Goal: Task Accomplishment & Management: Use online tool/utility

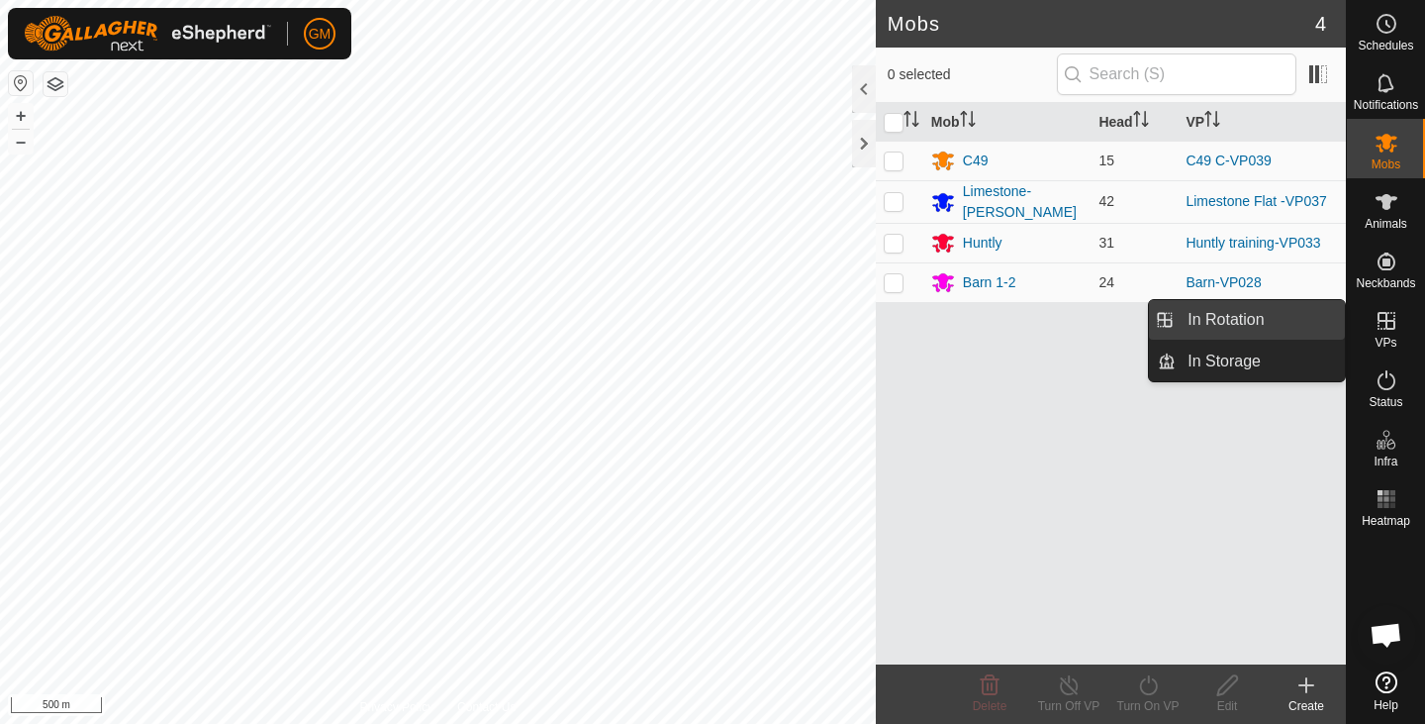
click at [1261, 321] on link "In Rotation" at bounding box center [1260, 320] width 169 height 40
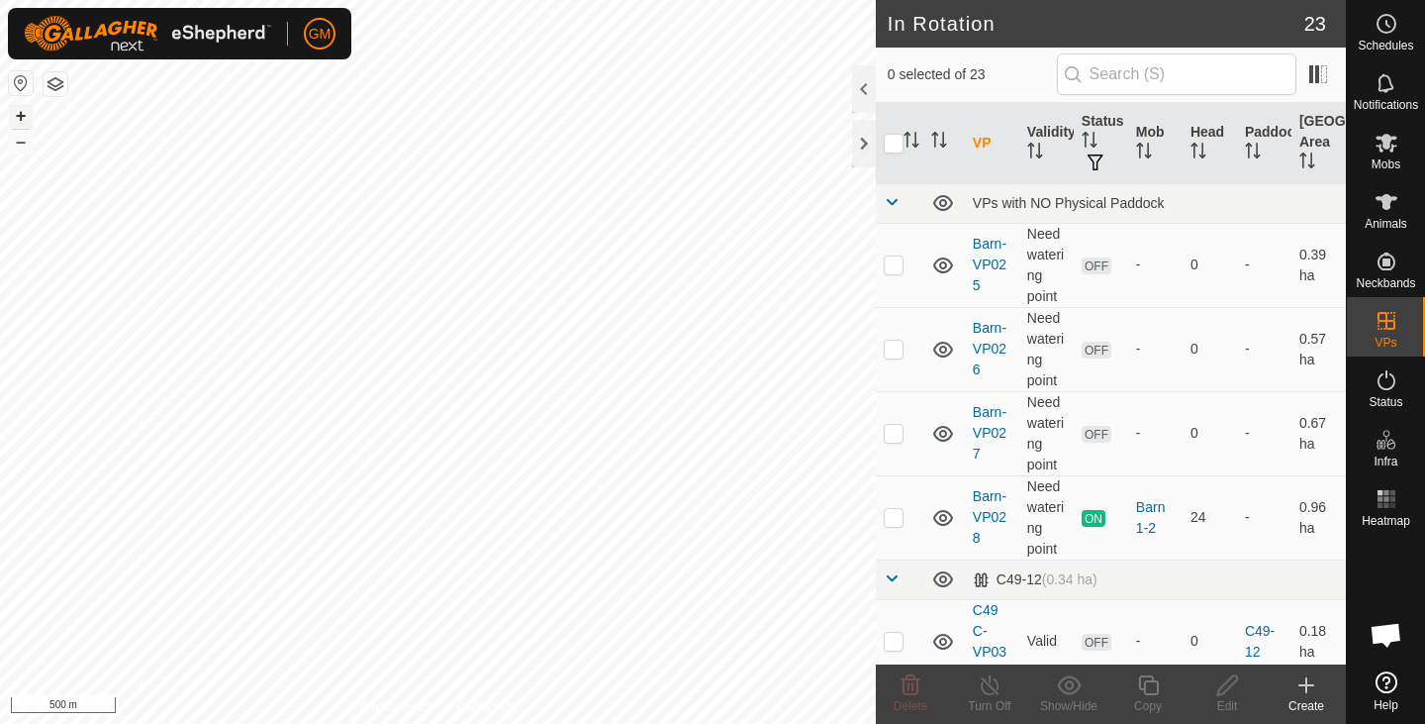
click at [23, 119] on button "+" at bounding box center [21, 116] width 24 height 24
click at [19, 113] on button "+" at bounding box center [21, 116] width 24 height 24
checkbox input "true"
click at [1145, 692] on icon at bounding box center [1148, 685] width 20 height 20
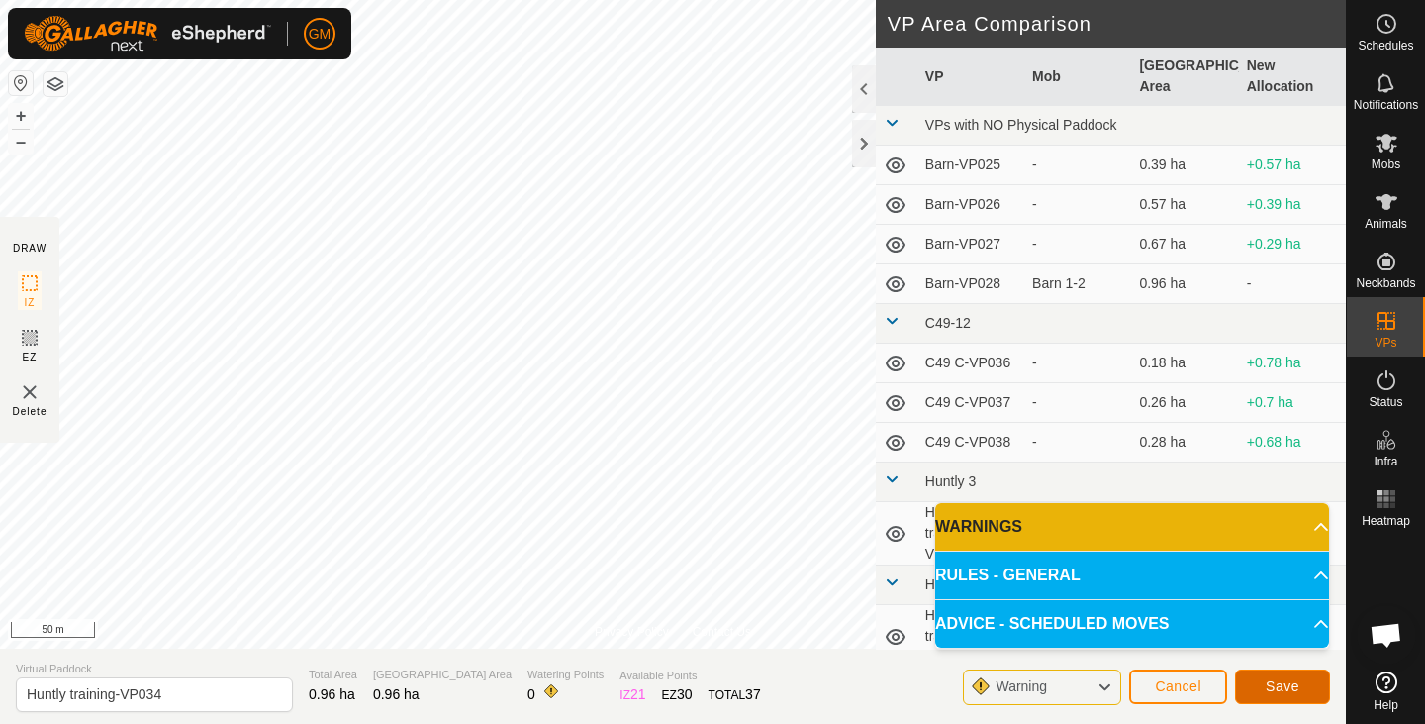
click at [1277, 680] on span "Save" at bounding box center [1283, 686] width 34 height 16
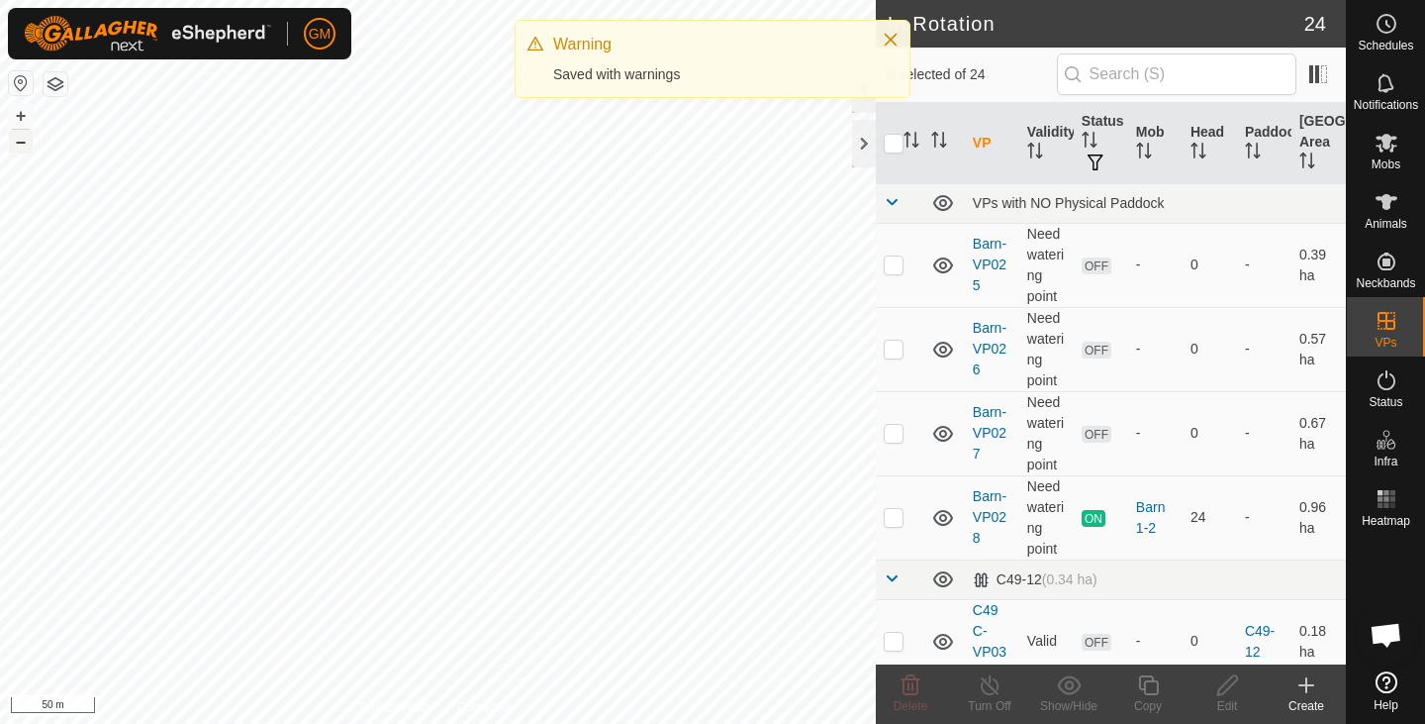
click at [24, 144] on button "–" at bounding box center [21, 142] width 24 height 24
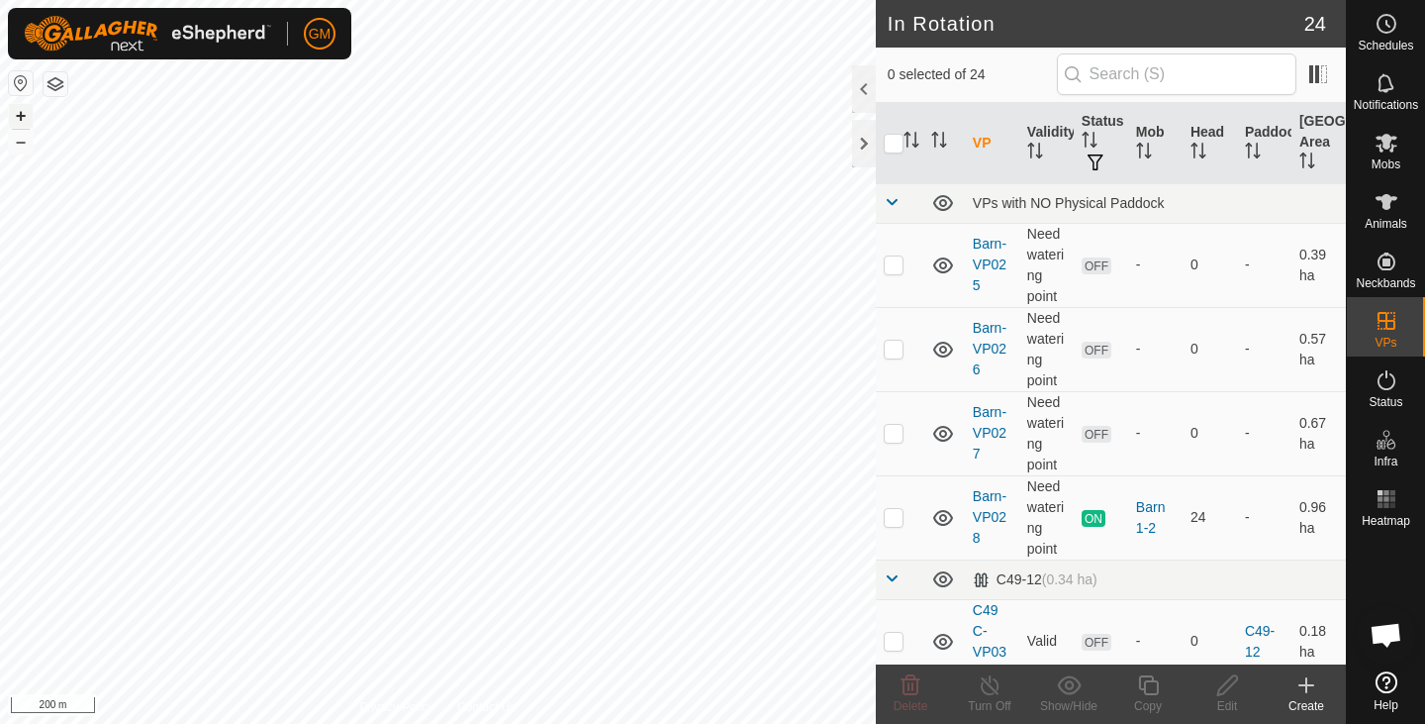
click at [24, 120] on div "GM Schedules Notifications Mobs Animals Neckbands VPs Status Infra Heatmap Help…" at bounding box center [712, 362] width 1425 height 724
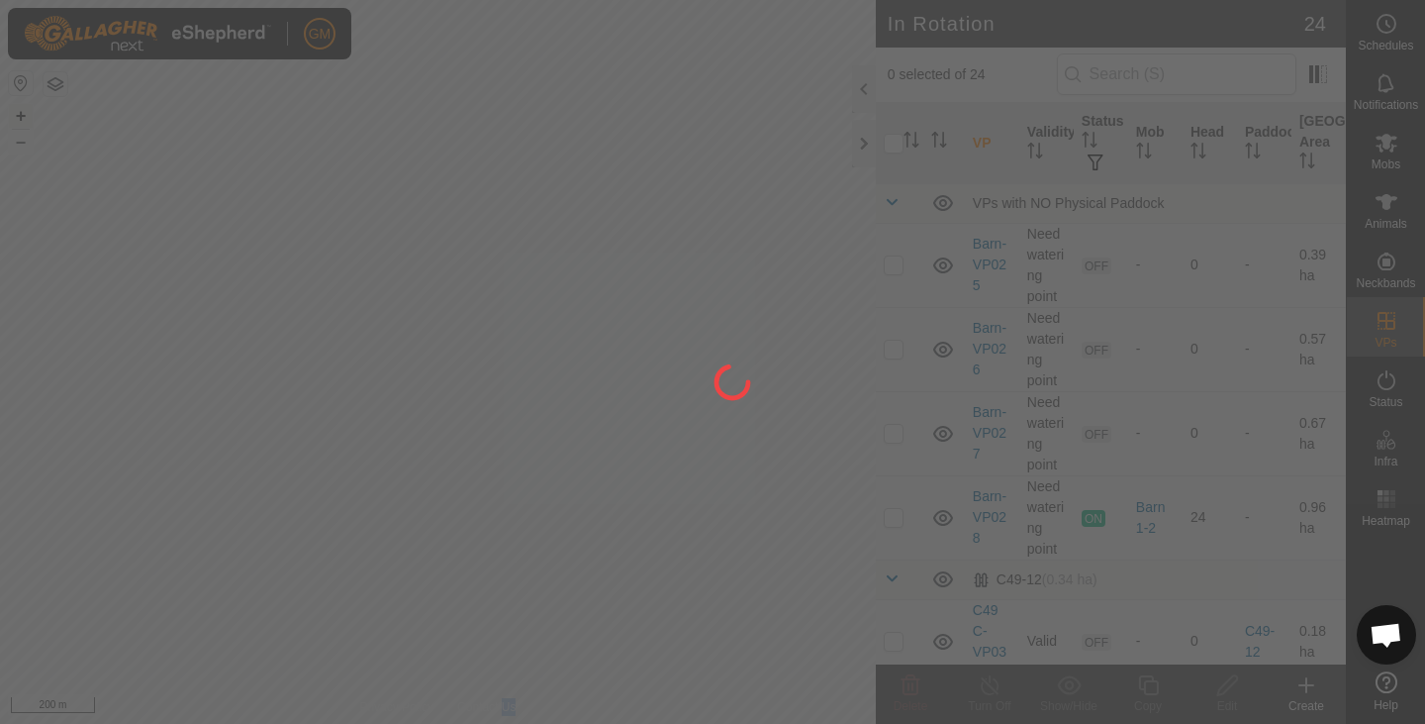
click at [24, 120] on div at bounding box center [712, 362] width 1425 height 724
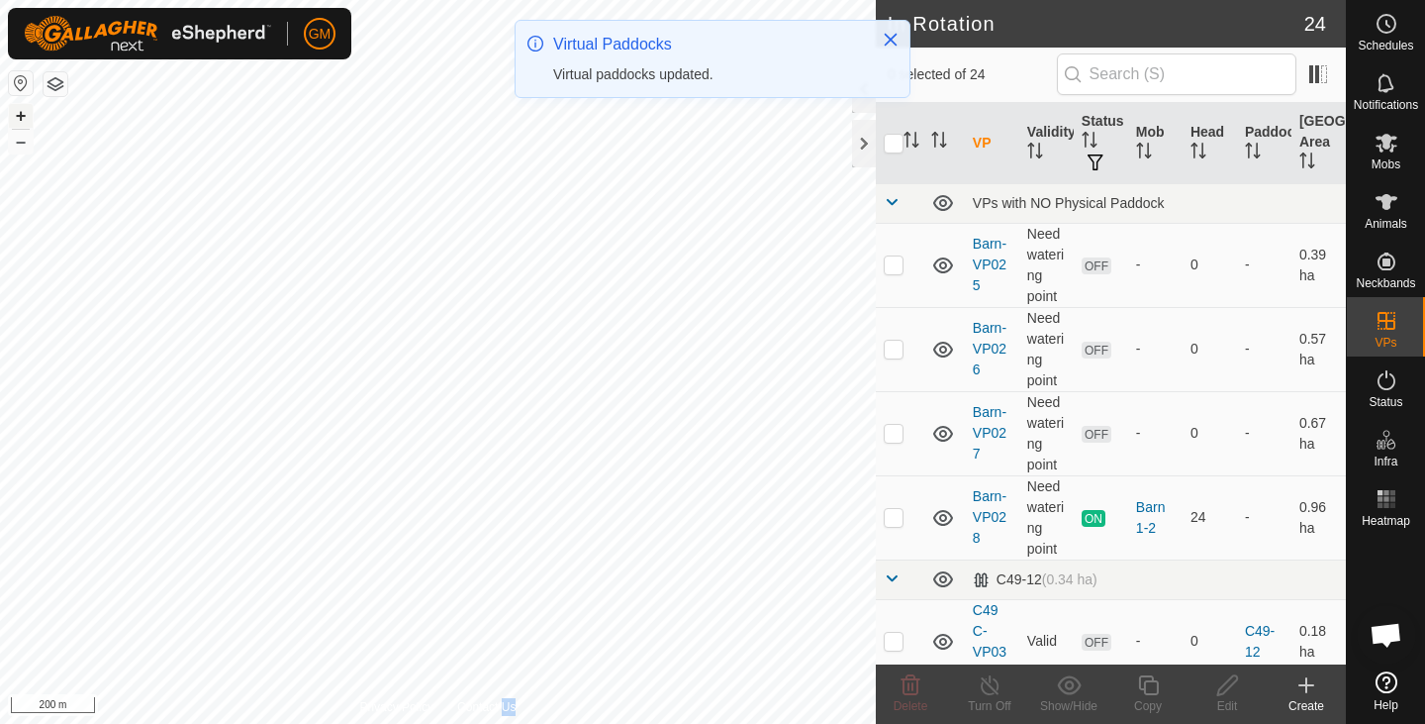
click at [24, 120] on button "+" at bounding box center [21, 116] width 24 height 24
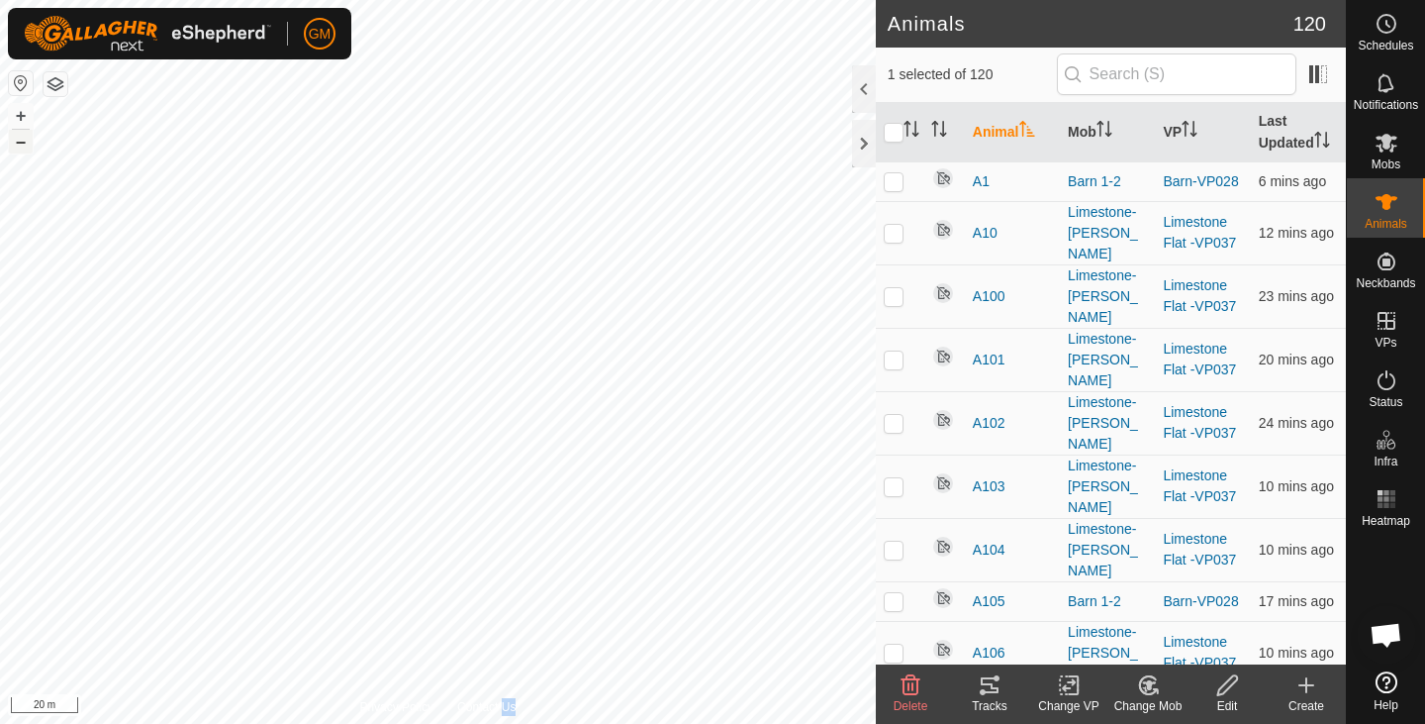
click at [18, 144] on button "–" at bounding box center [21, 142] width 24 height 24
checkbox input "false"
click at [26, 147] on button "–" at bounding box center [21, 142] width 24 height 24
click at [20, 114] on button "+" at bounding box center [21, 116] width 24 height 24
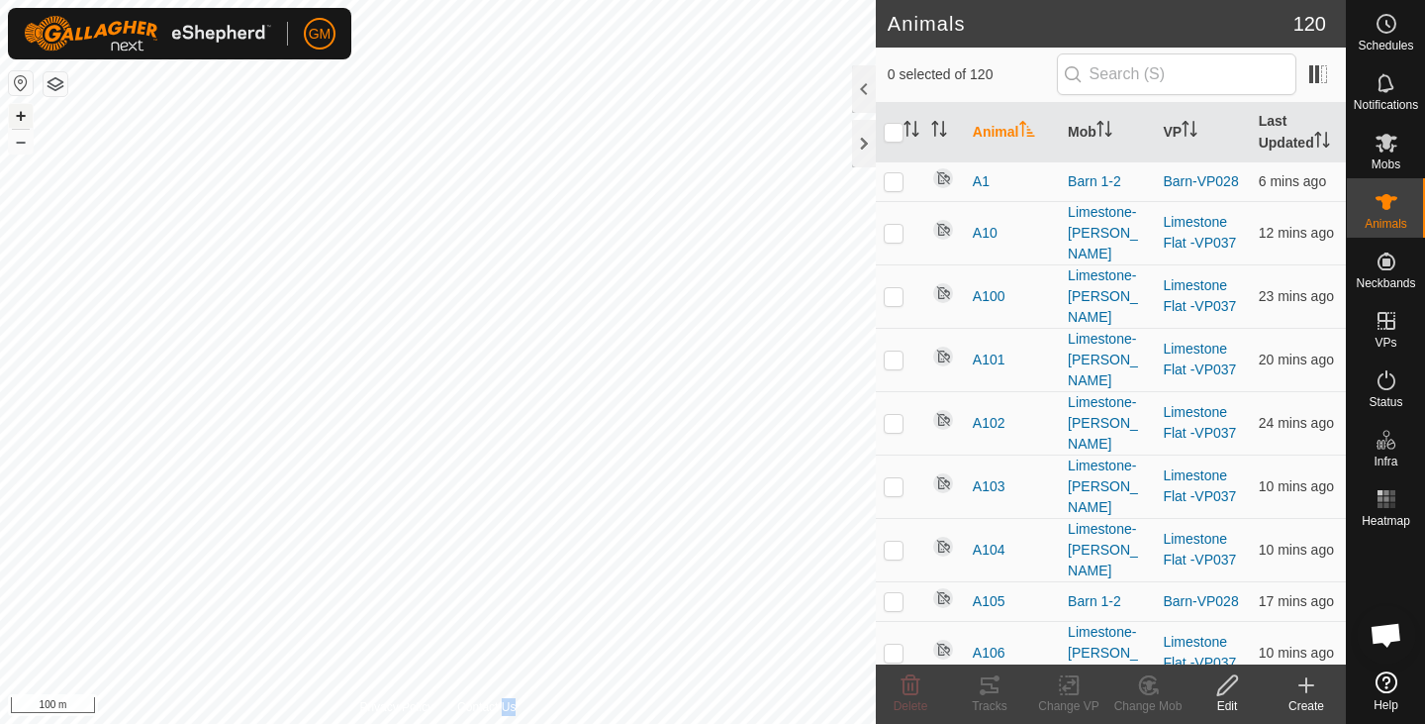
click at [20, 114] on button "+" at bounding box center [21, 116] width 24 height 24
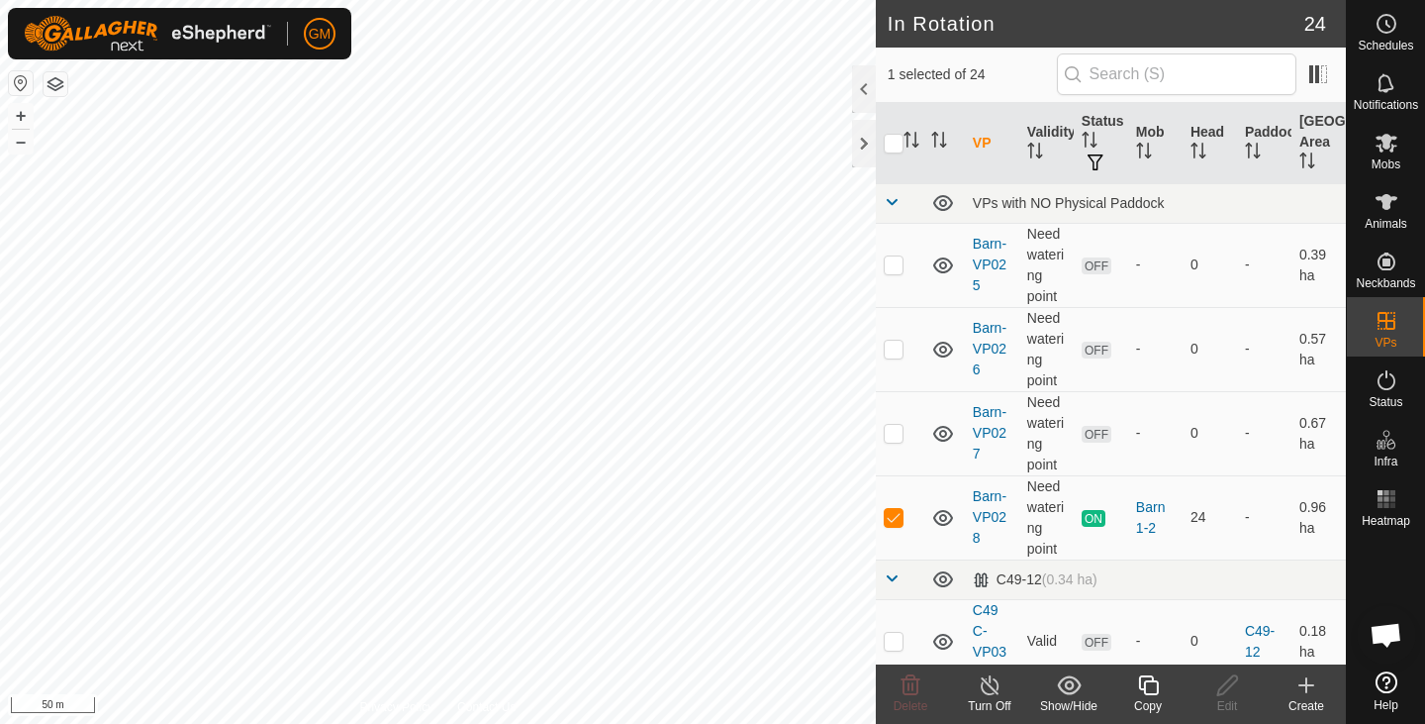
click at [1144, 683] on icon at bounding box center [1148, 685] width 20 height 20
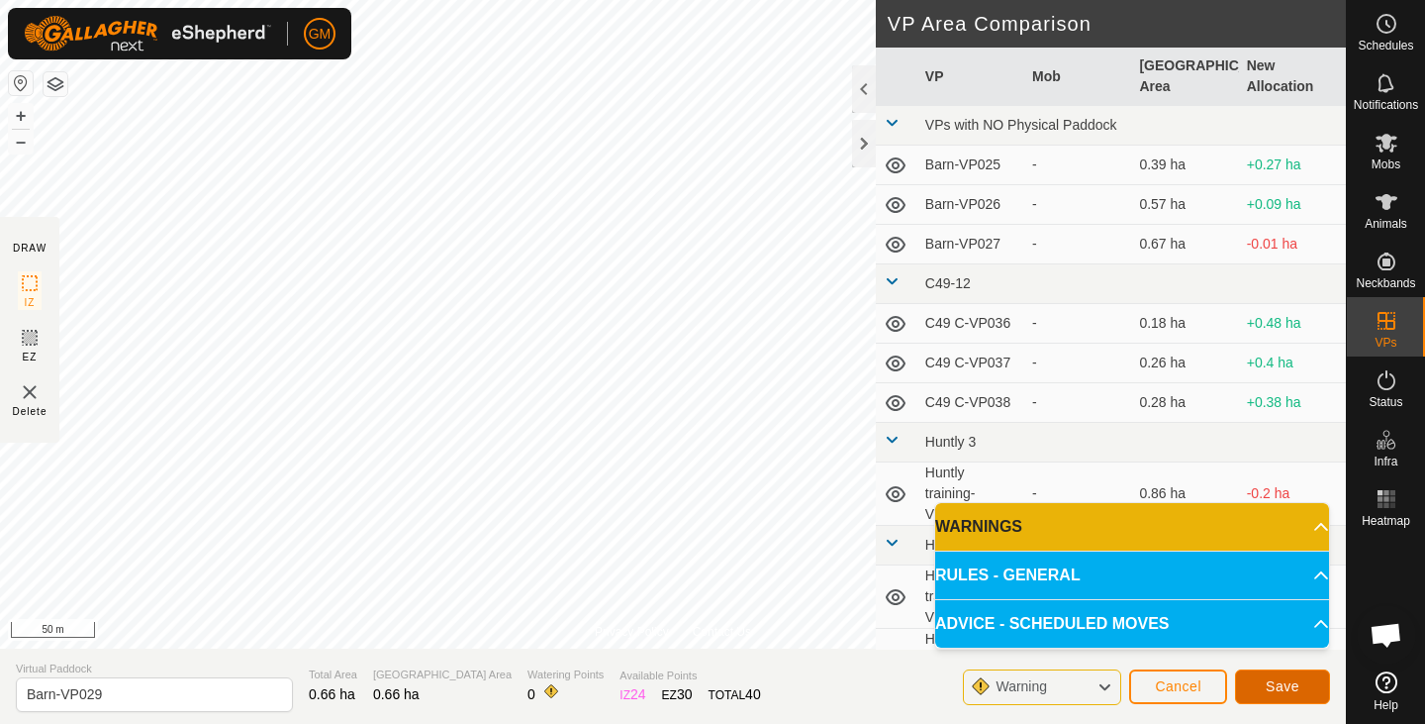
click at [1275, 687] on span "Save" at bounding box center [1283, 686] width 34 height 16
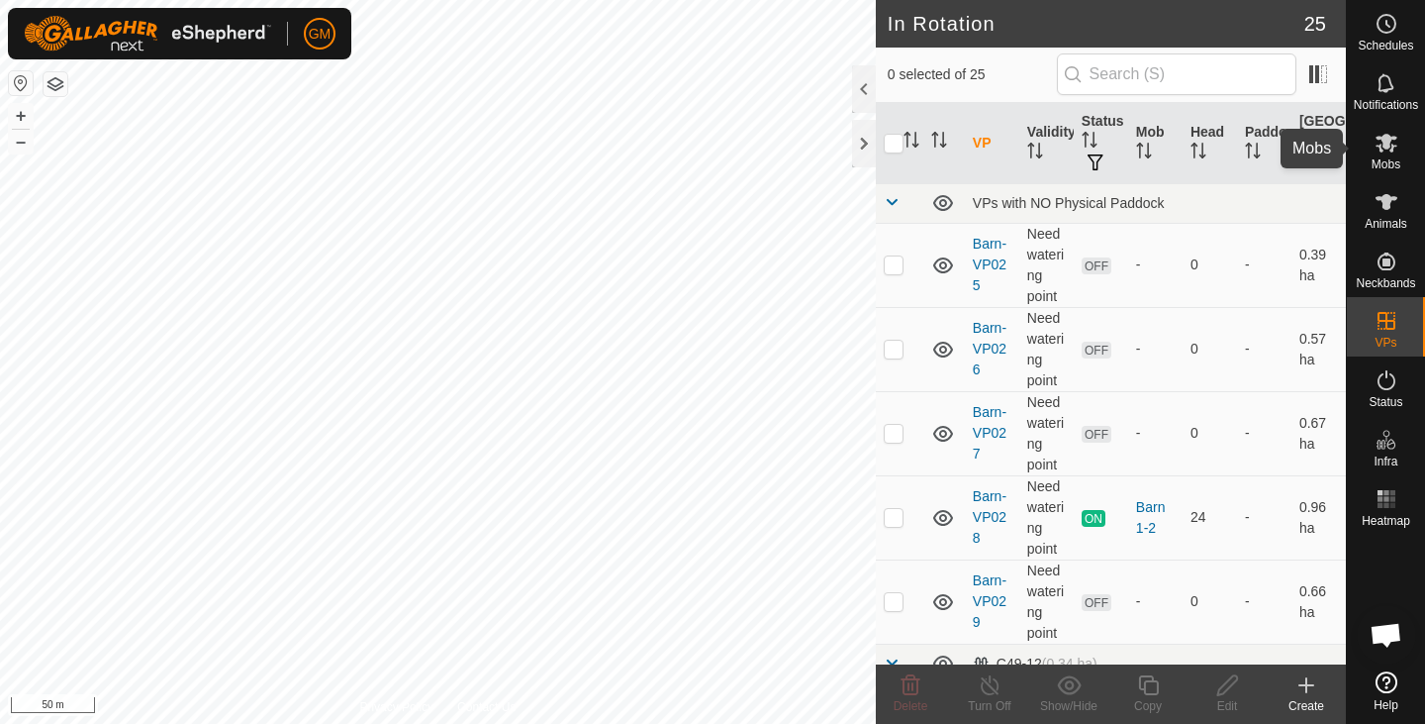
click at [1389, 148] on icon at bounding box center [1387, 143] width 24 height 24
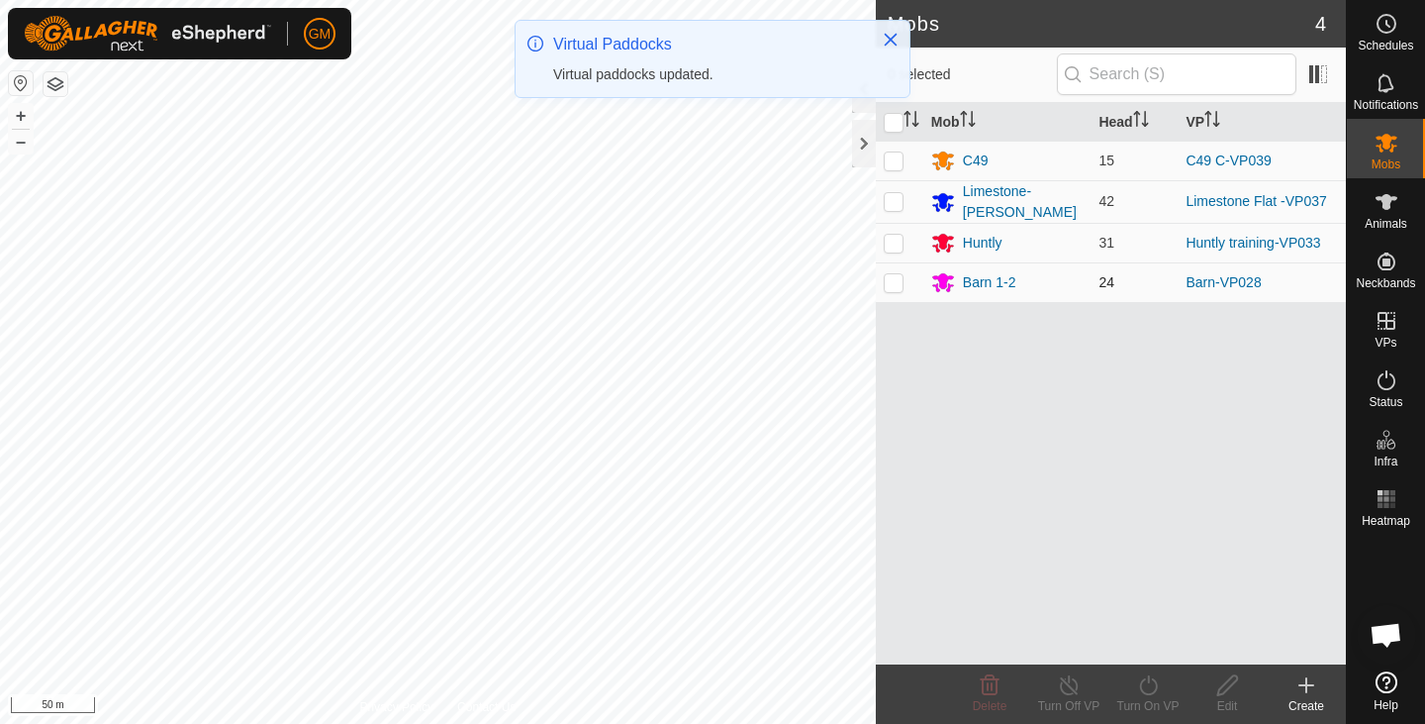
click at [902, 274] on p-checkbox at bounding box center [894, 282] width 20 height 16
checkbox input "true"
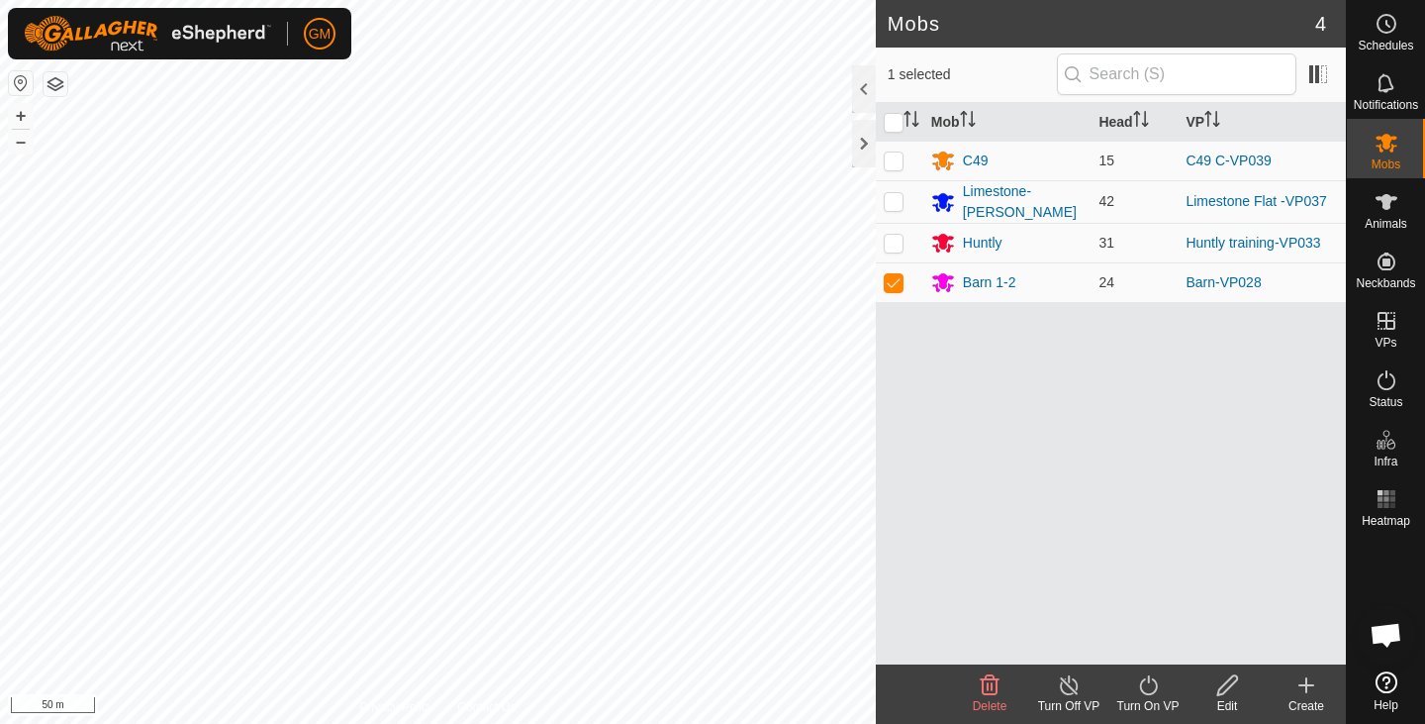
click at [1143, 693] on icon at bounding box center [1148, 685] width 18 height 20
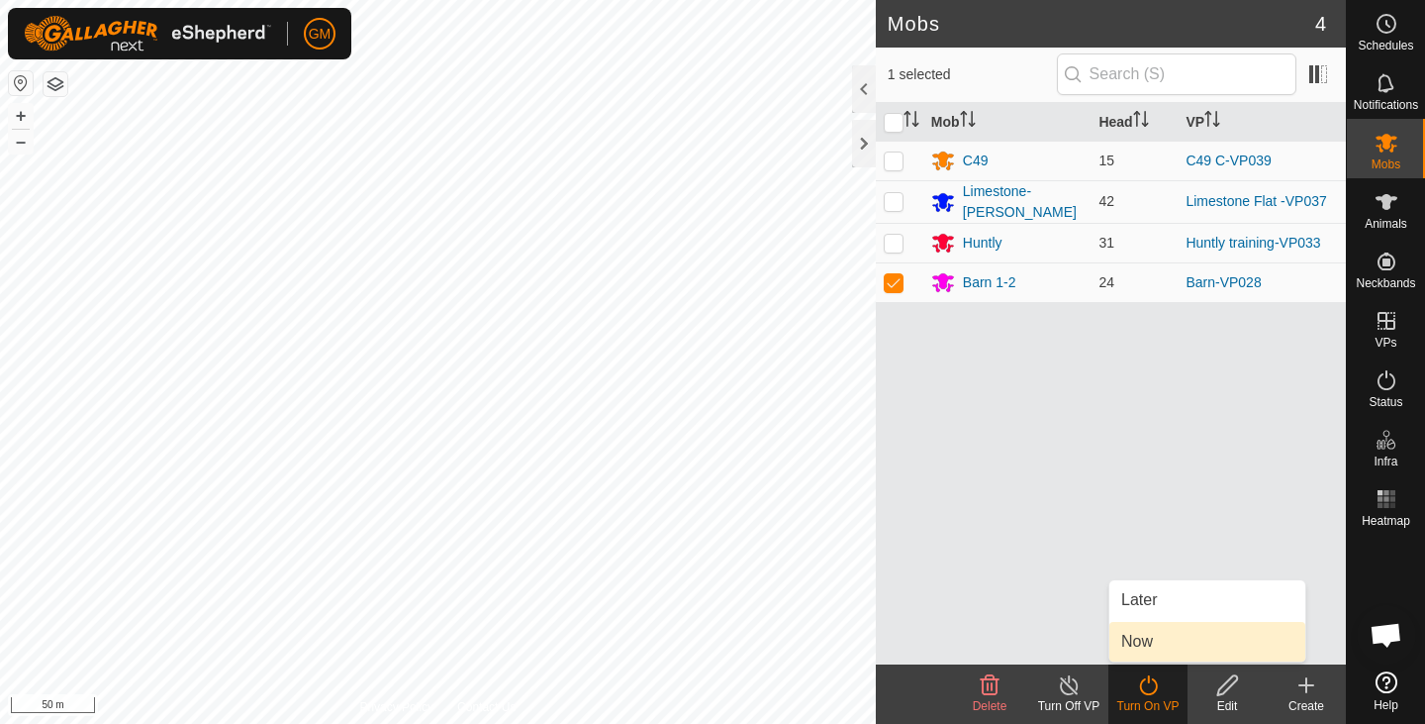
click at [1140, 644] on link "Now" at bounding box center [1208, 642] width 196 height 40
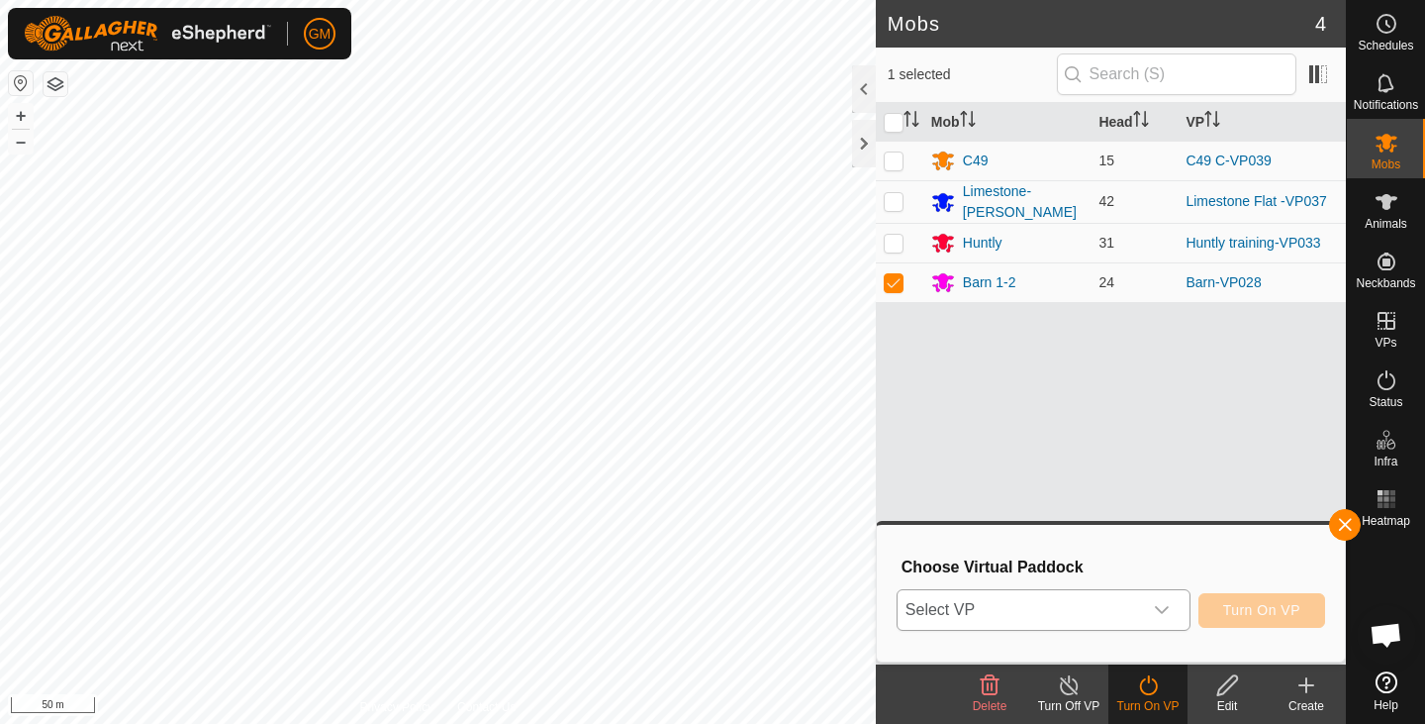
click at [1157, 603] on icon "dropdown trigger" at bounding box center [1162, 610] width 16 height 16
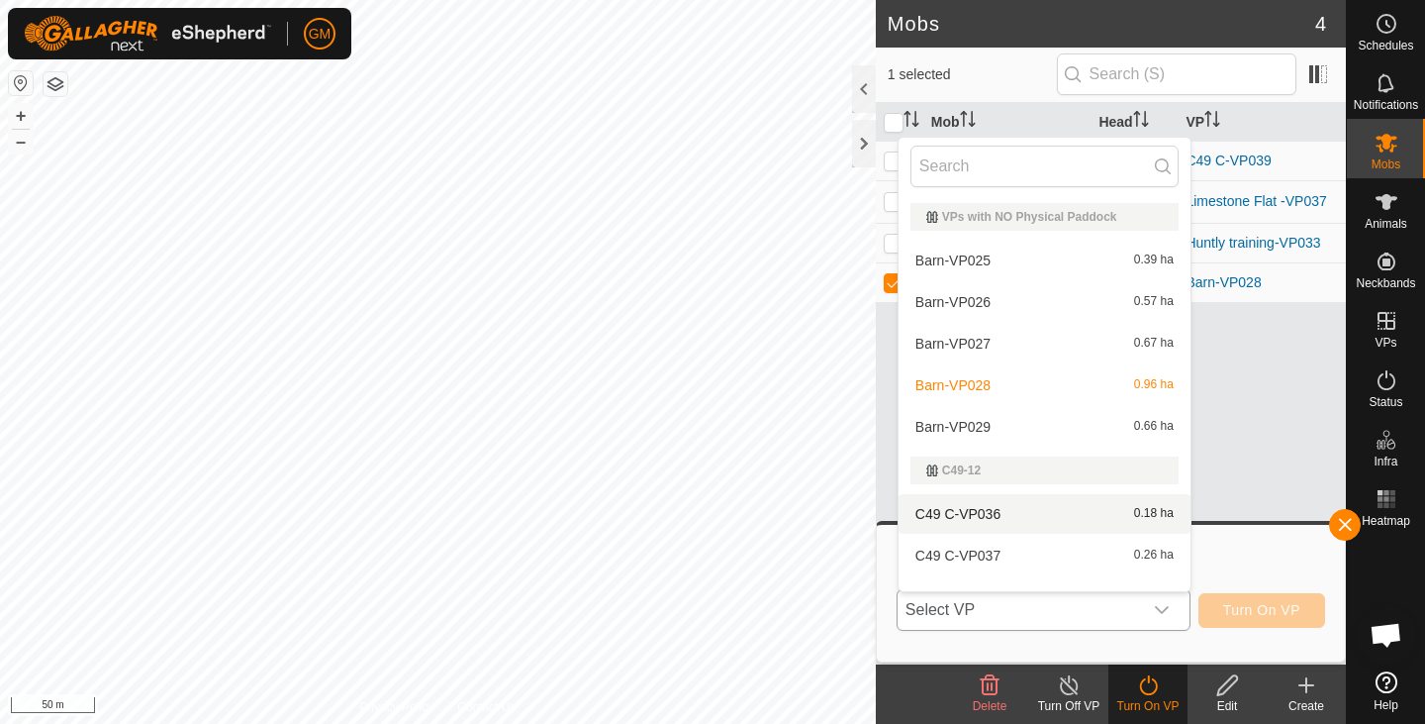
scroll to position [26, 0]
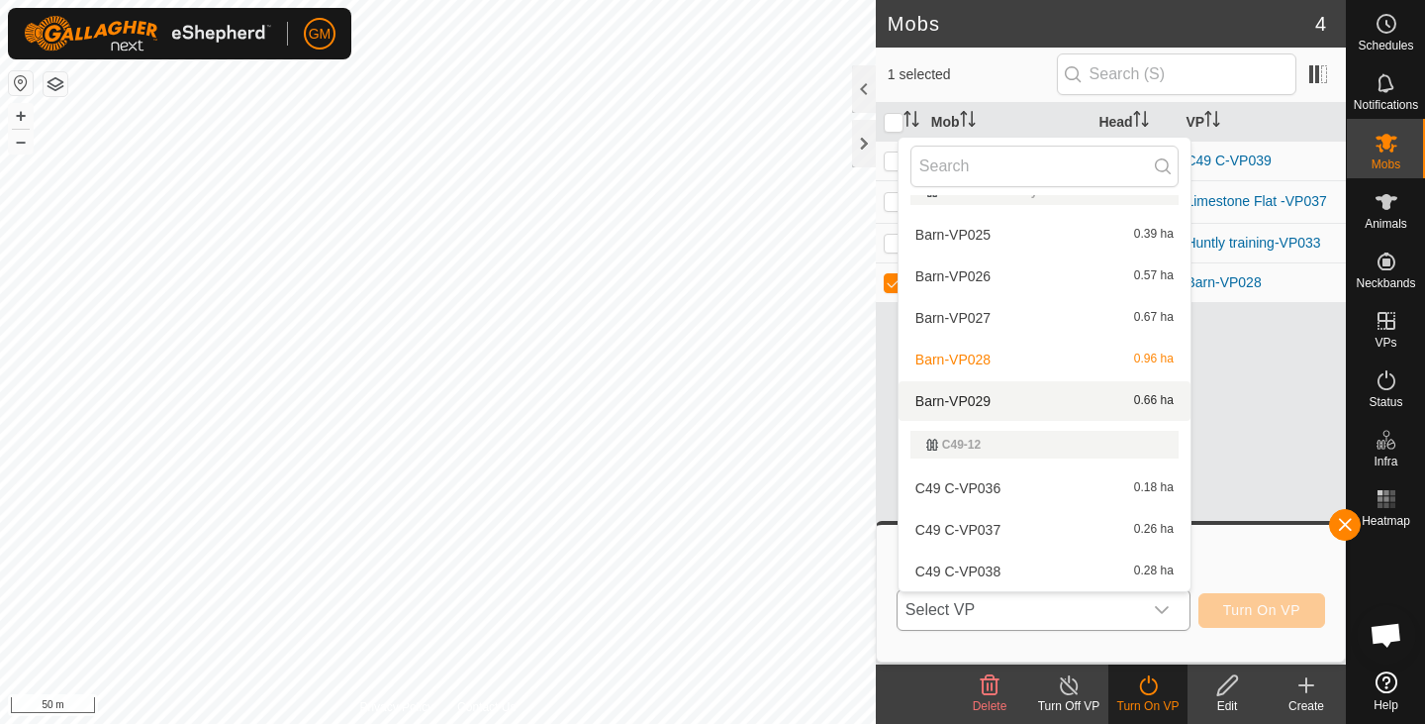
click at [1036, 403] on li "Barn-VP029 0.66 ha" at bounding box center [1045, 401] width 292 height 40
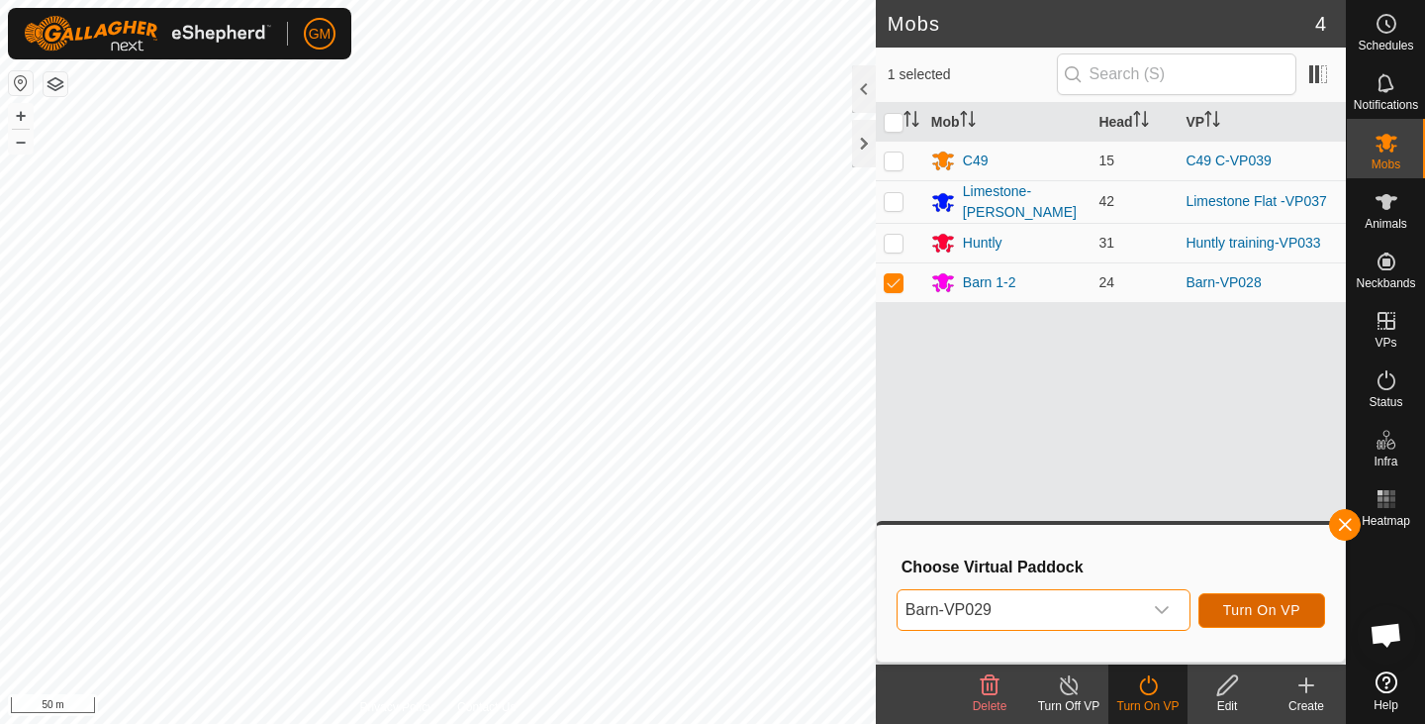
click at [1245, 611] on span "Turn On VP" at bounding box center [1262, 610] width 77 height 16
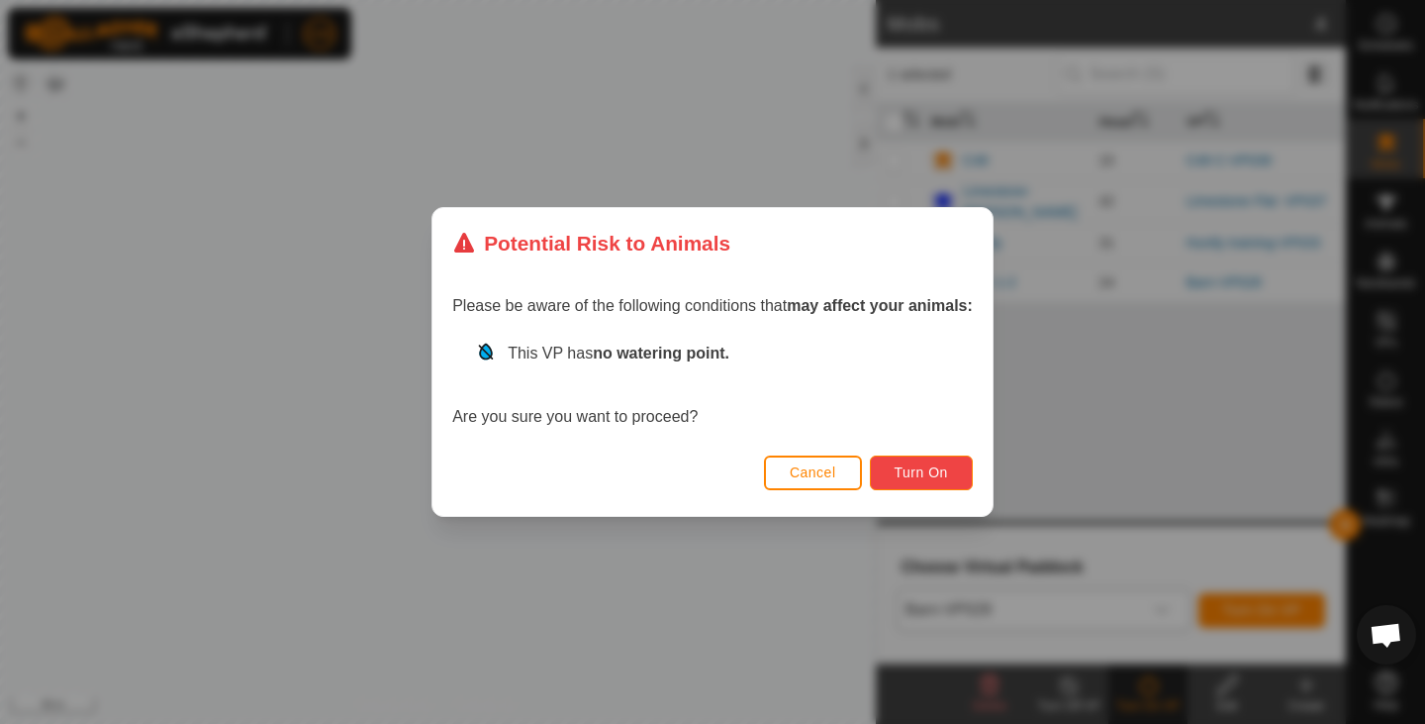
click at [932, 473] on span "Turn On" at bounding box center [921, 472] width 53 height 16
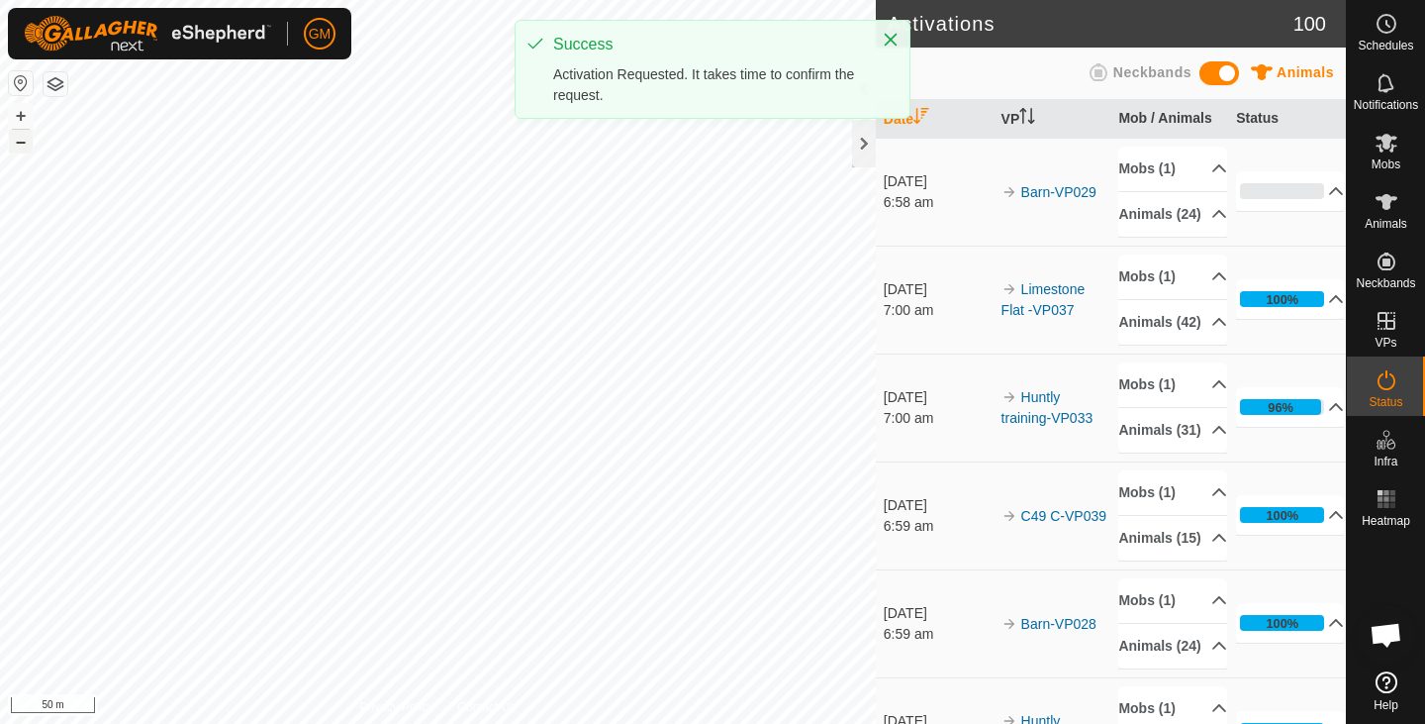
click at [19, 147] on button "–" at bounding box center [21, 142] width 24 height 24
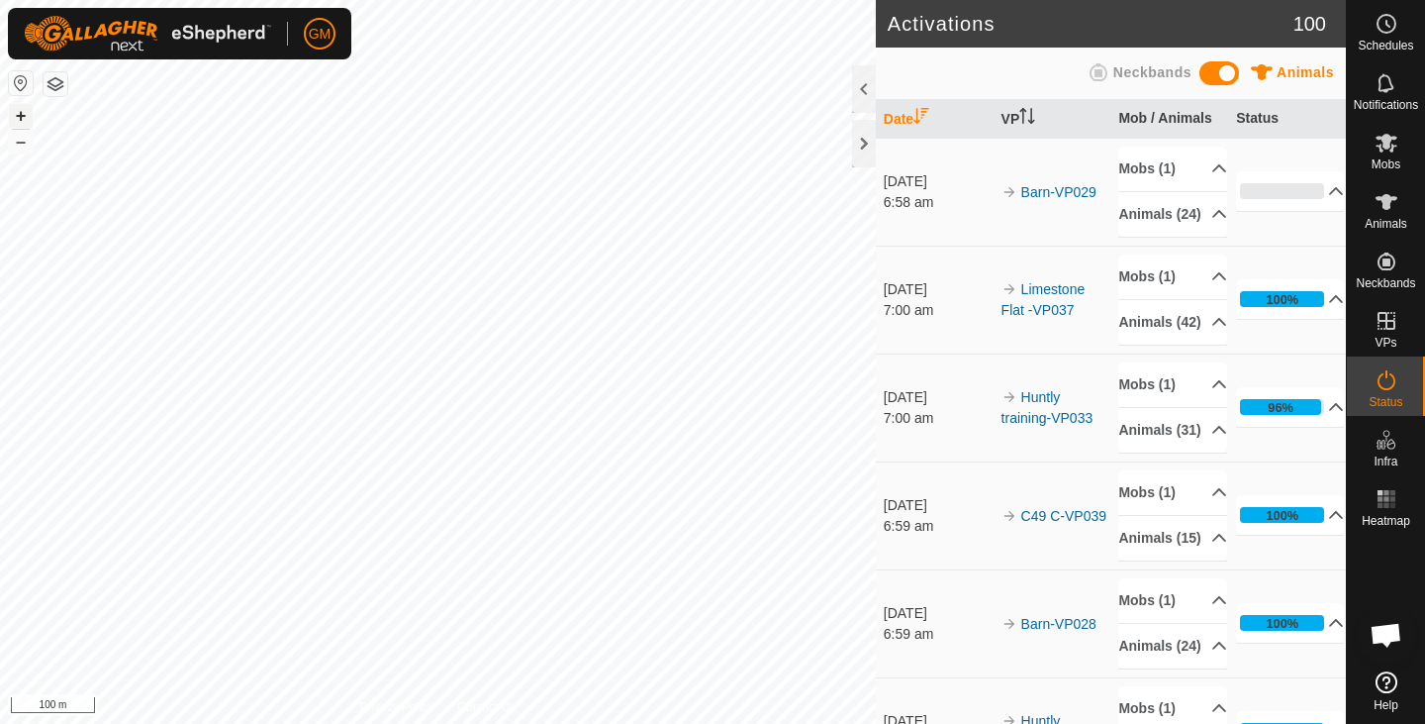
click at [20, 112] on button "+" at bounding box center [21, 116] width 24 height 24
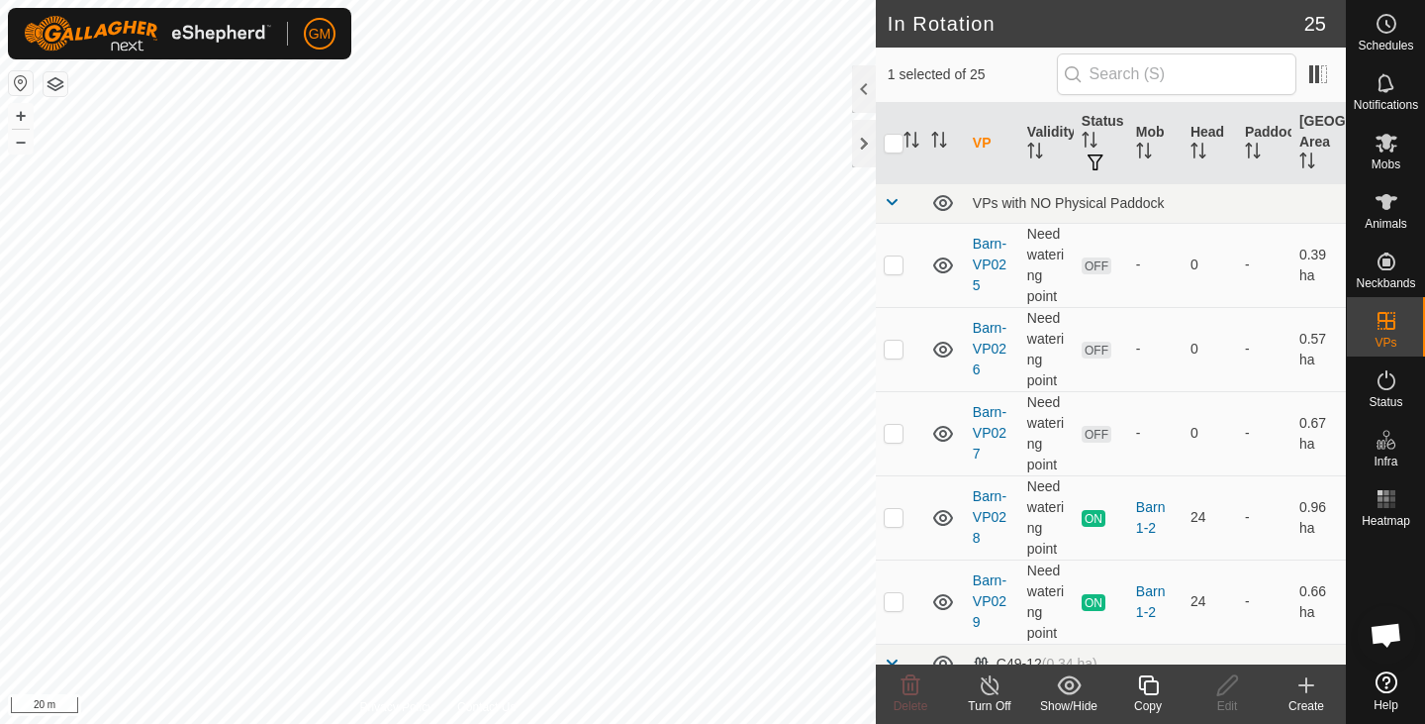
click at [1157, 691] on icon at bounding box center [1148, 685] width 20 height 20
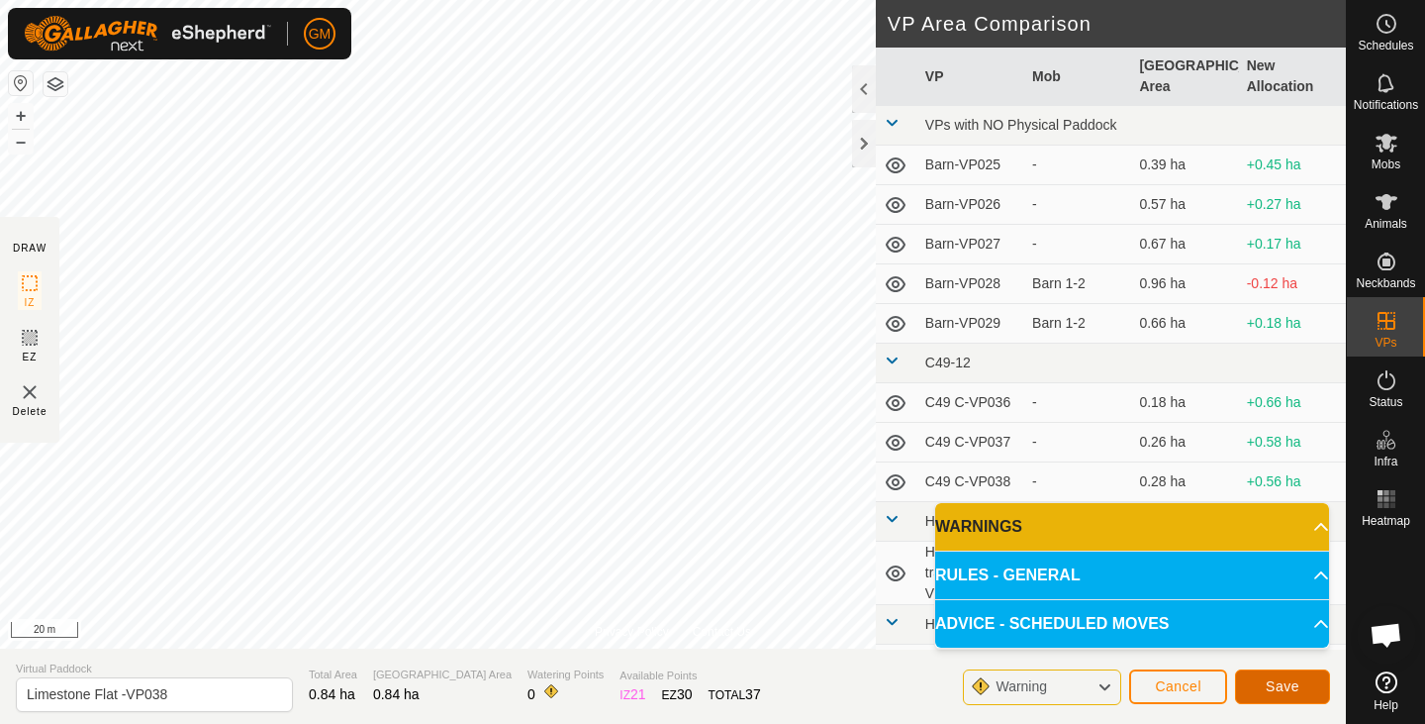
click at [1269, 681] on span "Save" at bounding box center [1283, 686] width 34 height 16
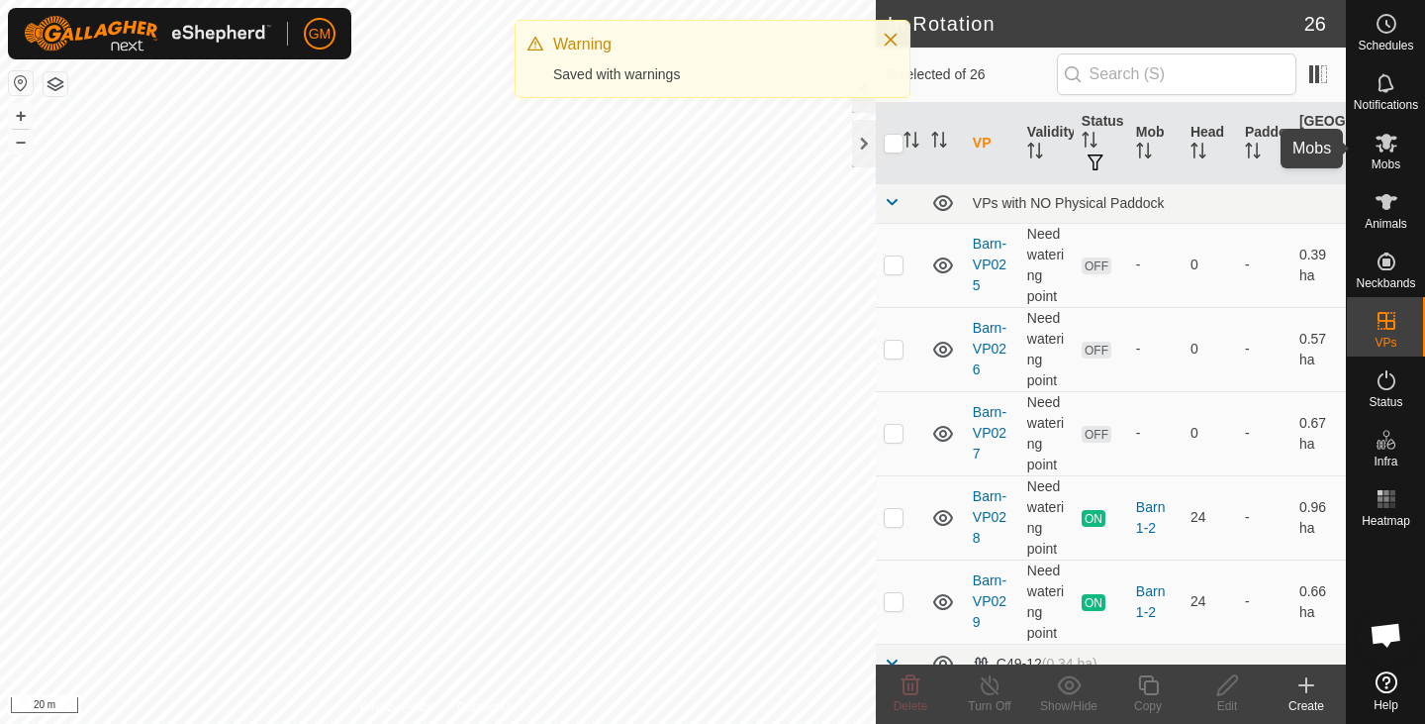
click at [1388, 156] on es-mob-svg-icon at bounding box center [1387, 143] width 36 height 32
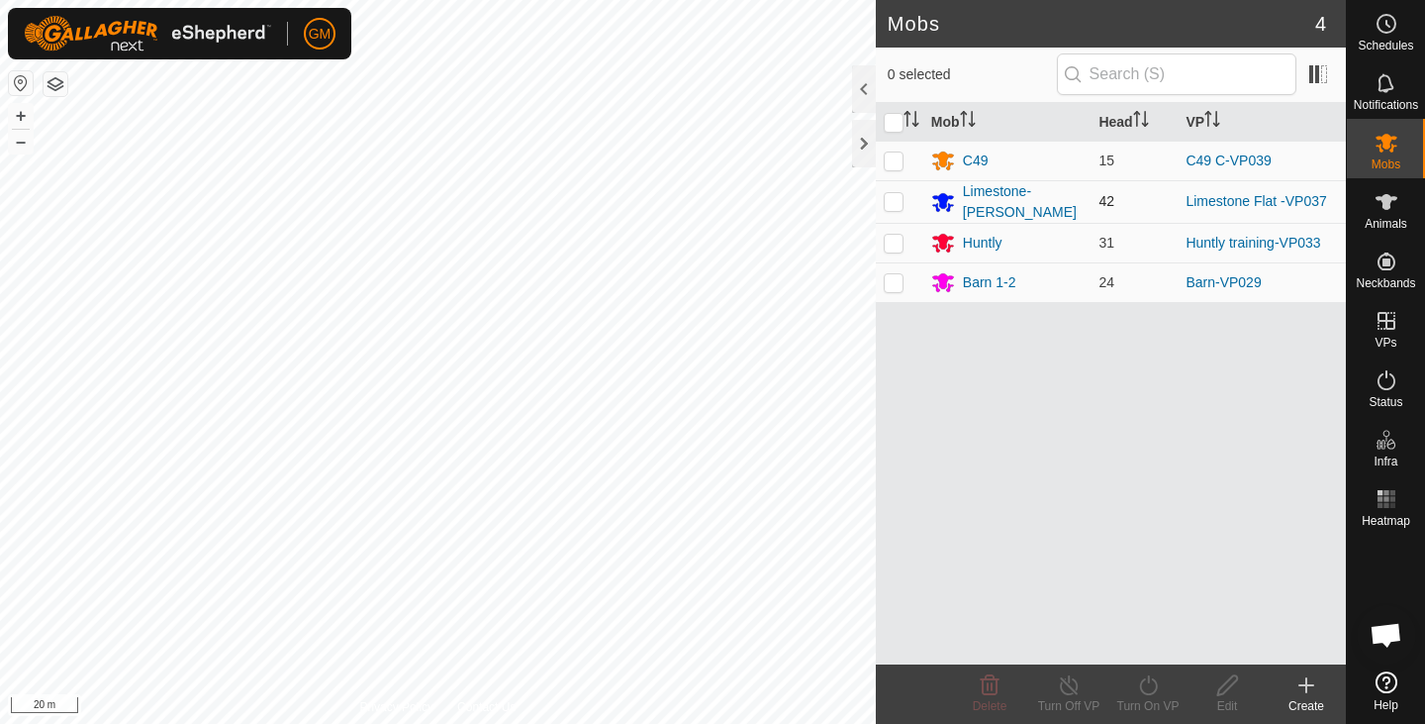
click at [893, 190] on td at bounding box center [900, 201] width 48 height 43
checkbox input "true"
click at [1145, 679] on icon at bounding box center [1148, 685] width 25 height 24
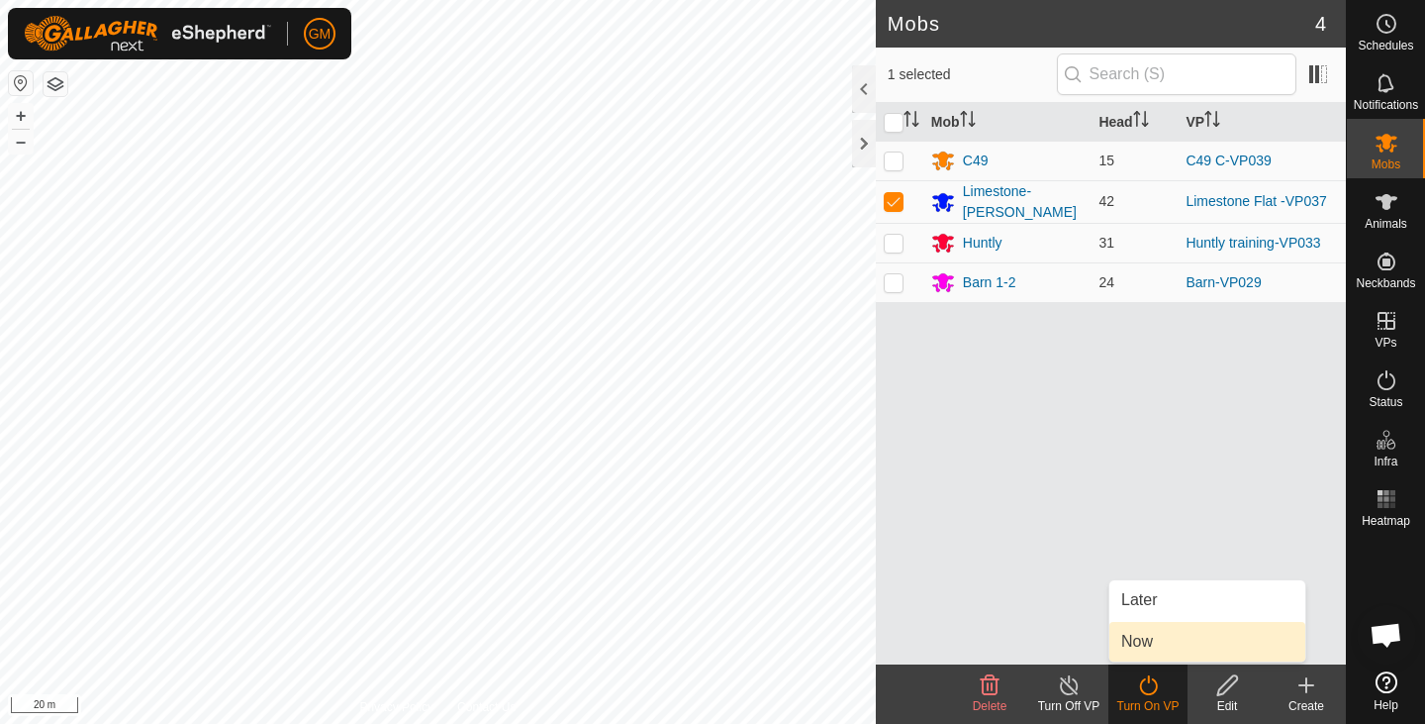
click at [1137, 645] on link "Now" at bounding box center [1208, 642] width 196 height 40
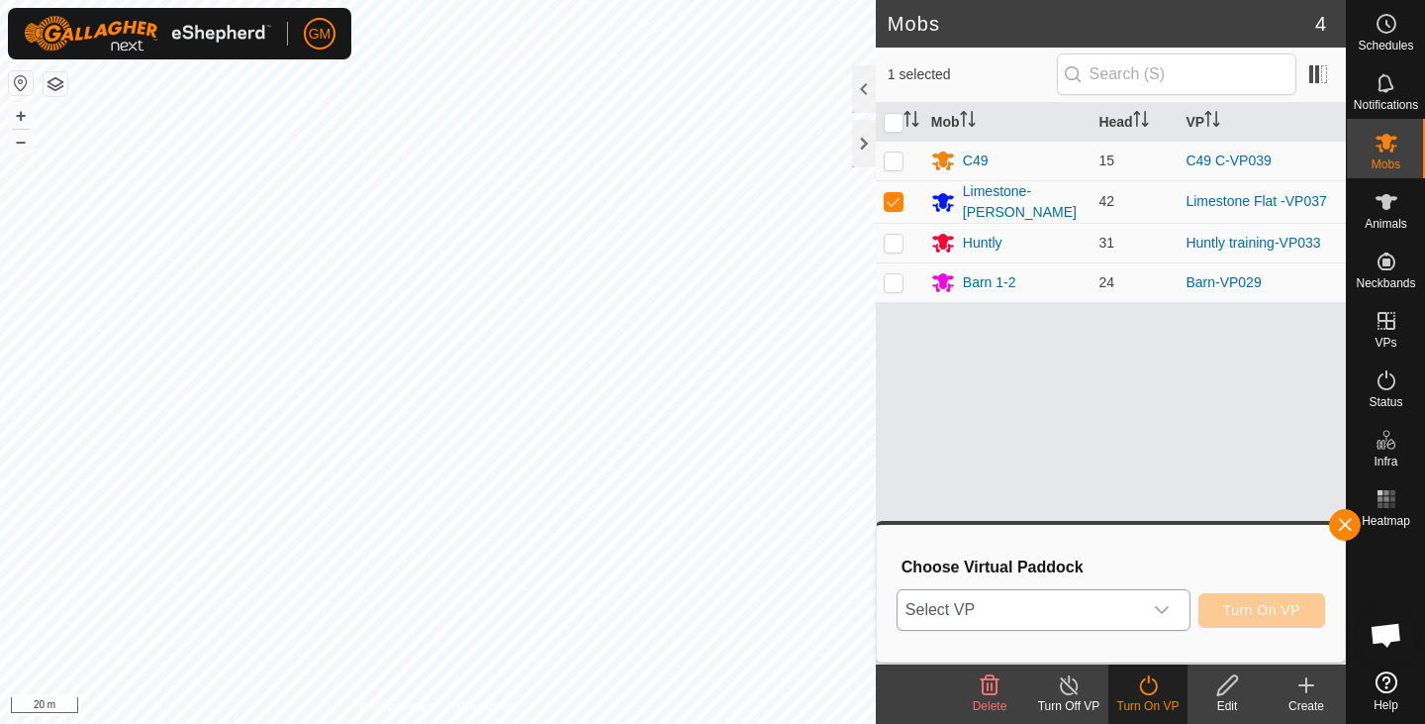
click at [1157, 614] on icon "dropdown trigger" at bounding box center [1162, 610] width 16 height 16
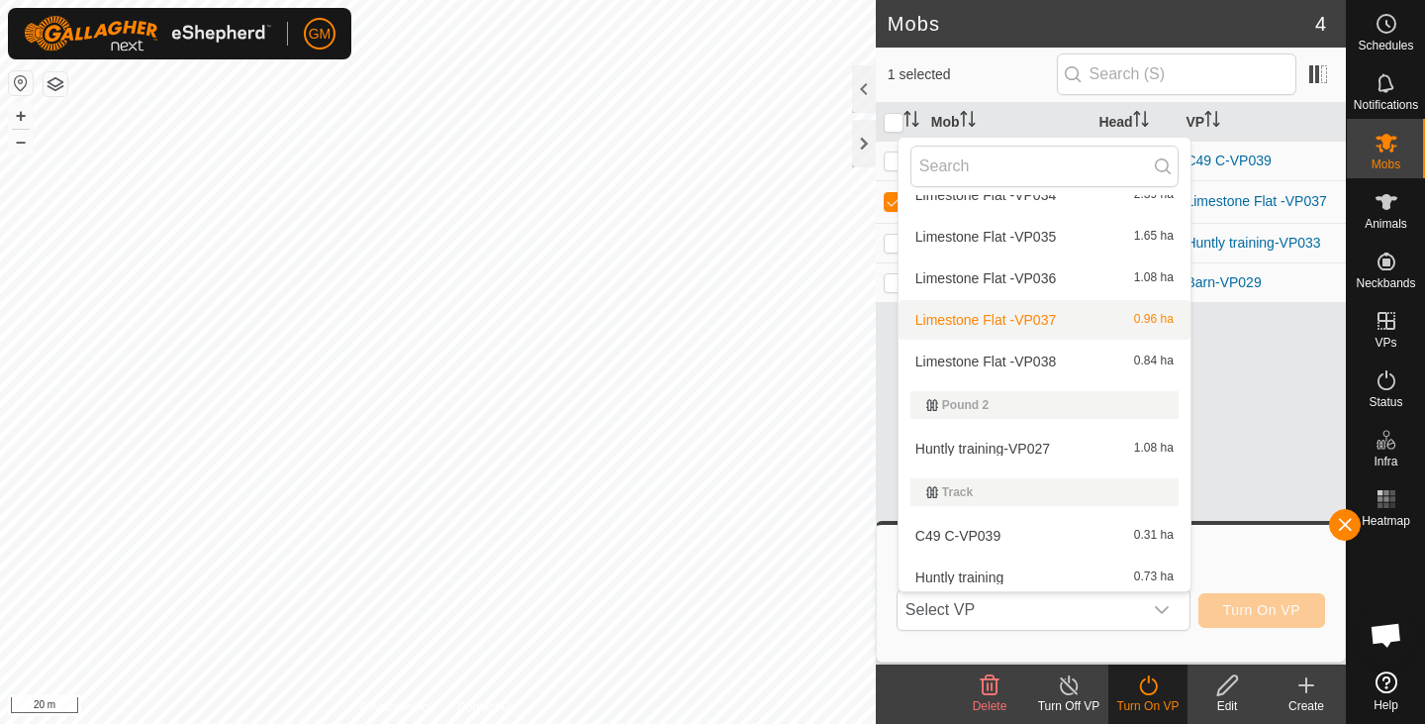
scroll to position [995, 0]
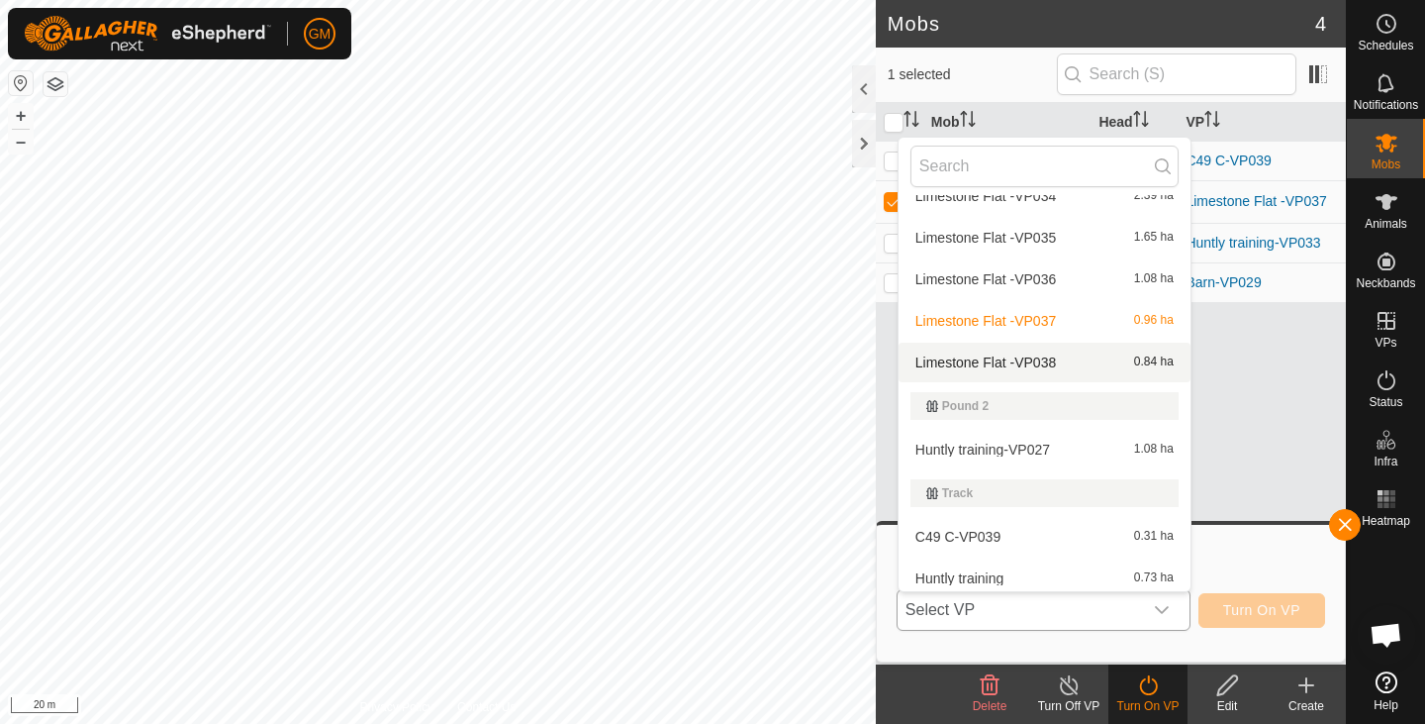
click at [1061, 354] on li "Limestone Flat -VP038 0.84 ha" at bounding box center [1045, 363] width 292 height 40
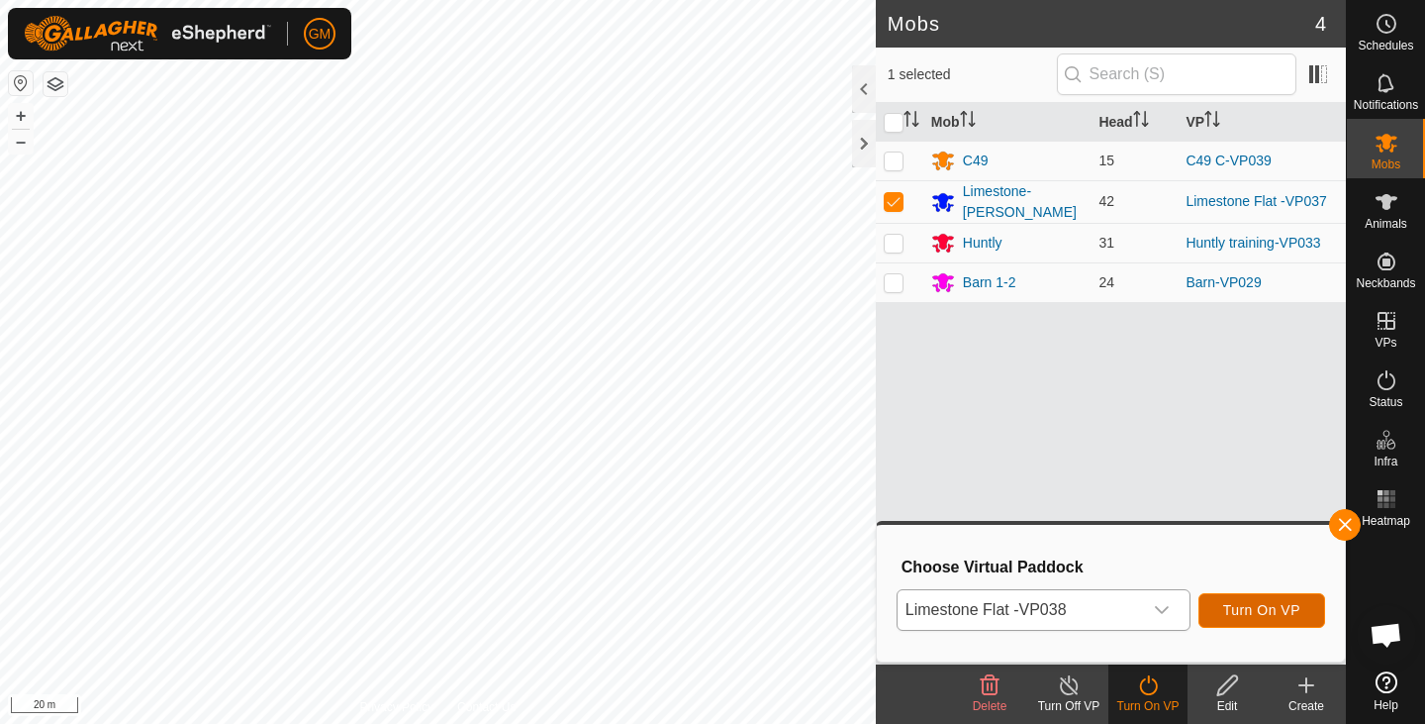
click at [1245, 603] on span "Turn On VP" at bounding box center [1262, 610] width 77 height 16
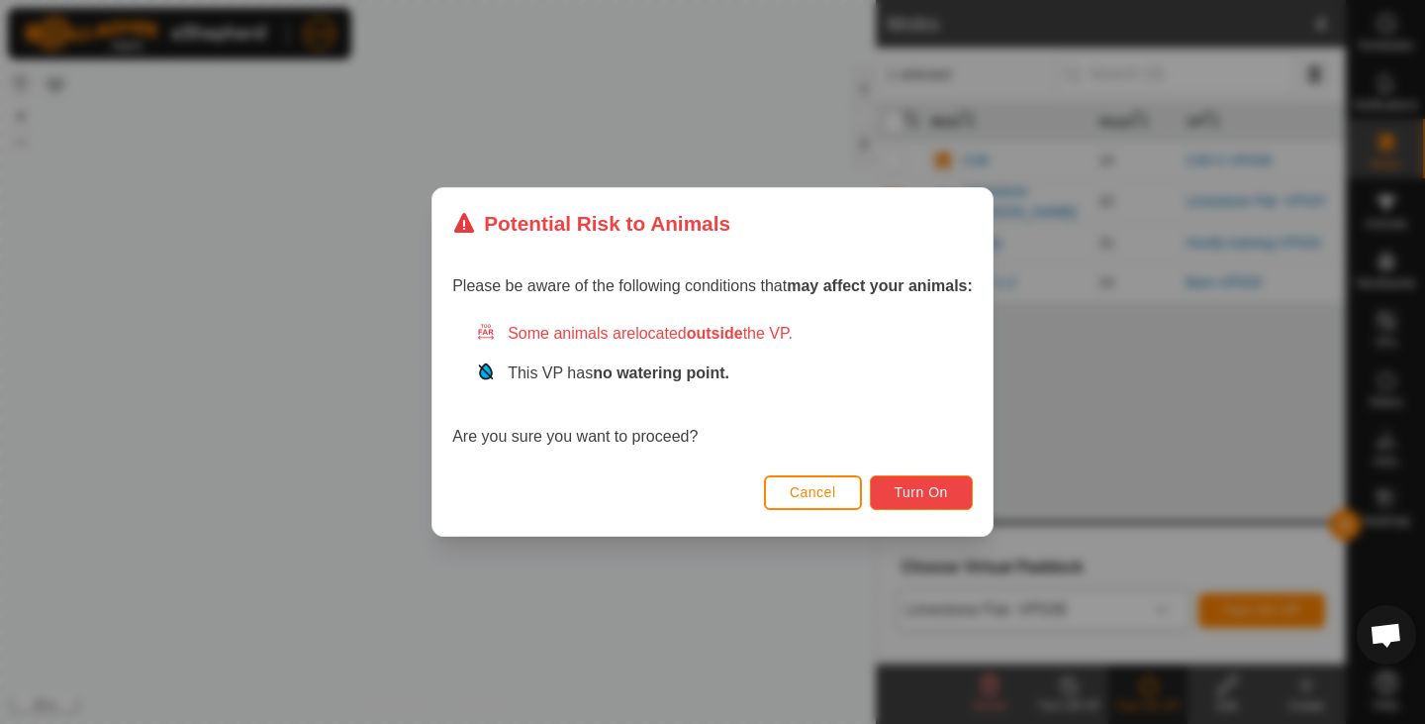
click at [936, 498] on span "Turn On" at bounding box center [921, 492] width 53 height 16
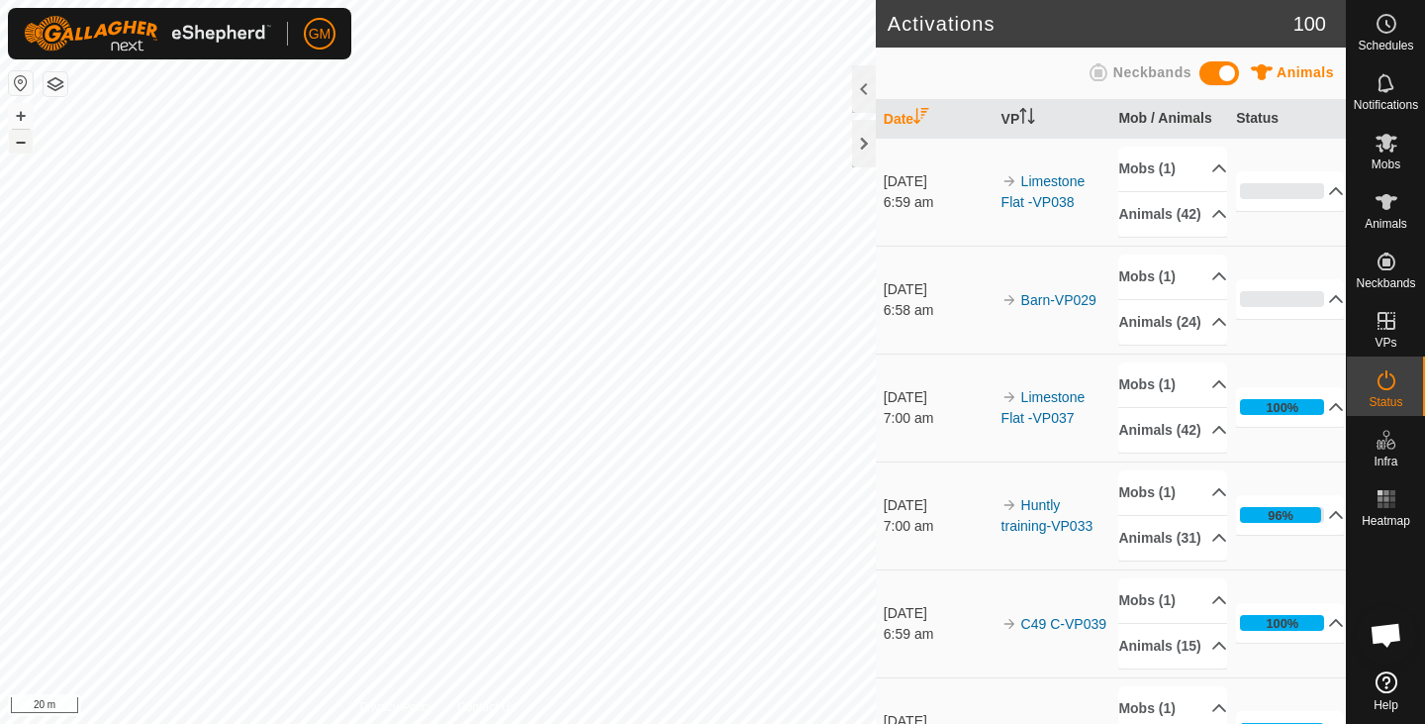
click at [21, 148] on button "–" at bounding box center [21, 142] width 24 height 24
click at [24, 117] on button "+" at bounding box center [21, 116] width 24 height 24
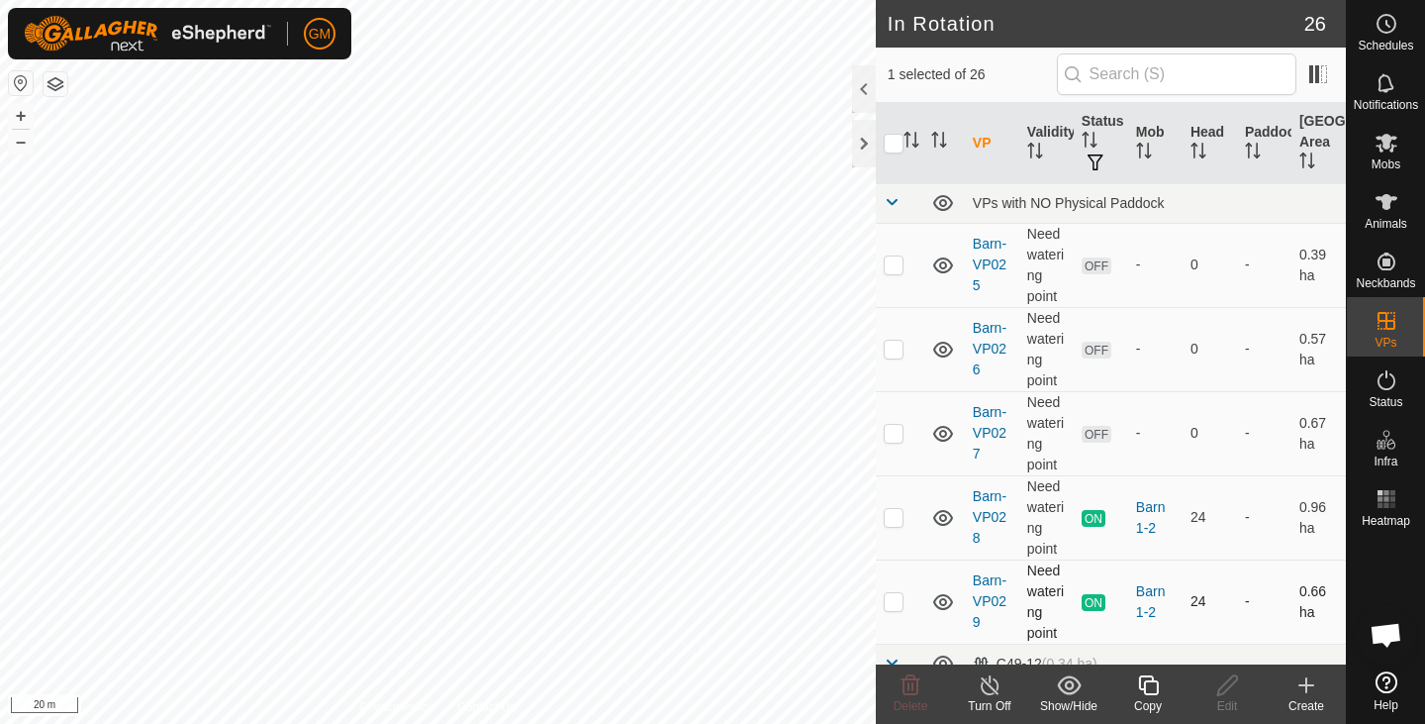
checkbox input "true"
checkbox input "false"
checkbox input "true"
click at [1157, 690] on icon at bounding box center [1148, 685] width 20 height 20
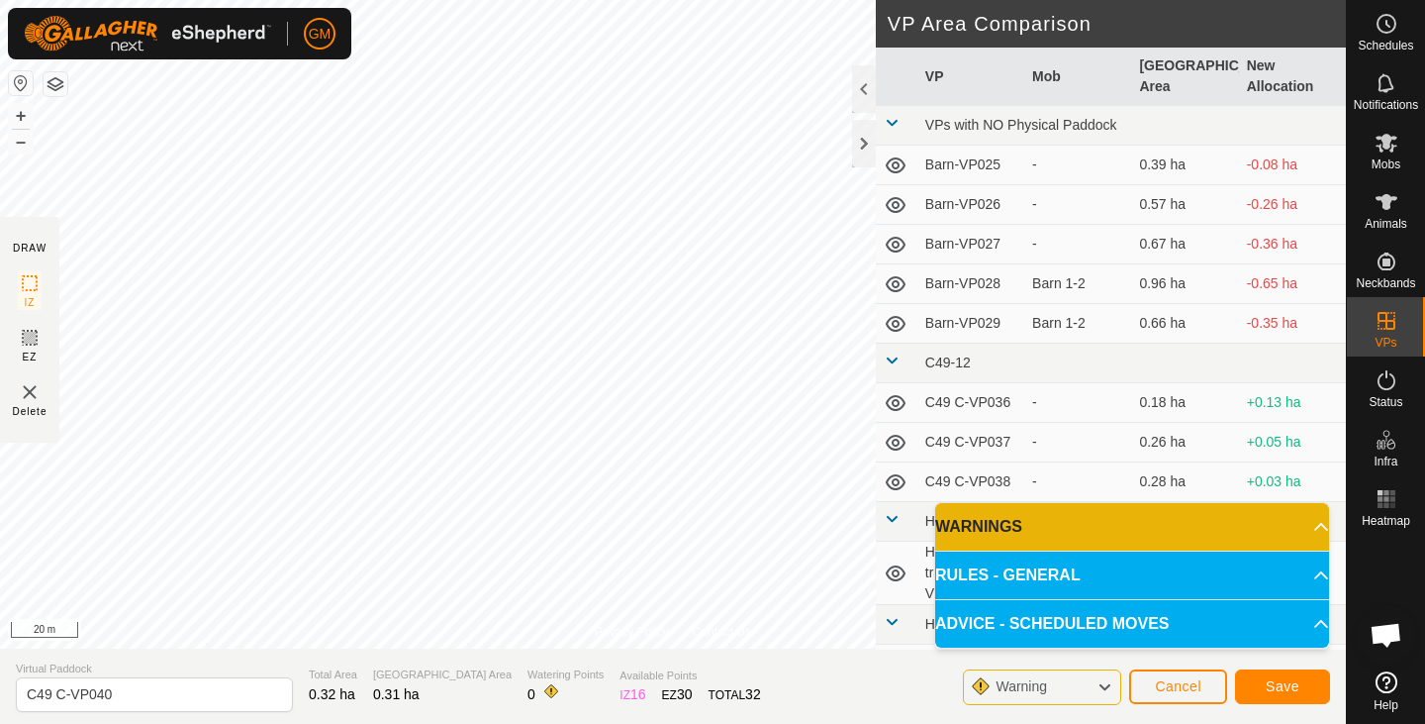
click at [411, 666] on div "Privacy Policy Contact Us Type: Inclusion Zone undefined Animal + – ⇧ i 20 m DR…" at bounding box center [673, 362] width 1346 height 724
click at [1265, 685] on button "Save" at bounding box center [1282, 686] width 95 height 35
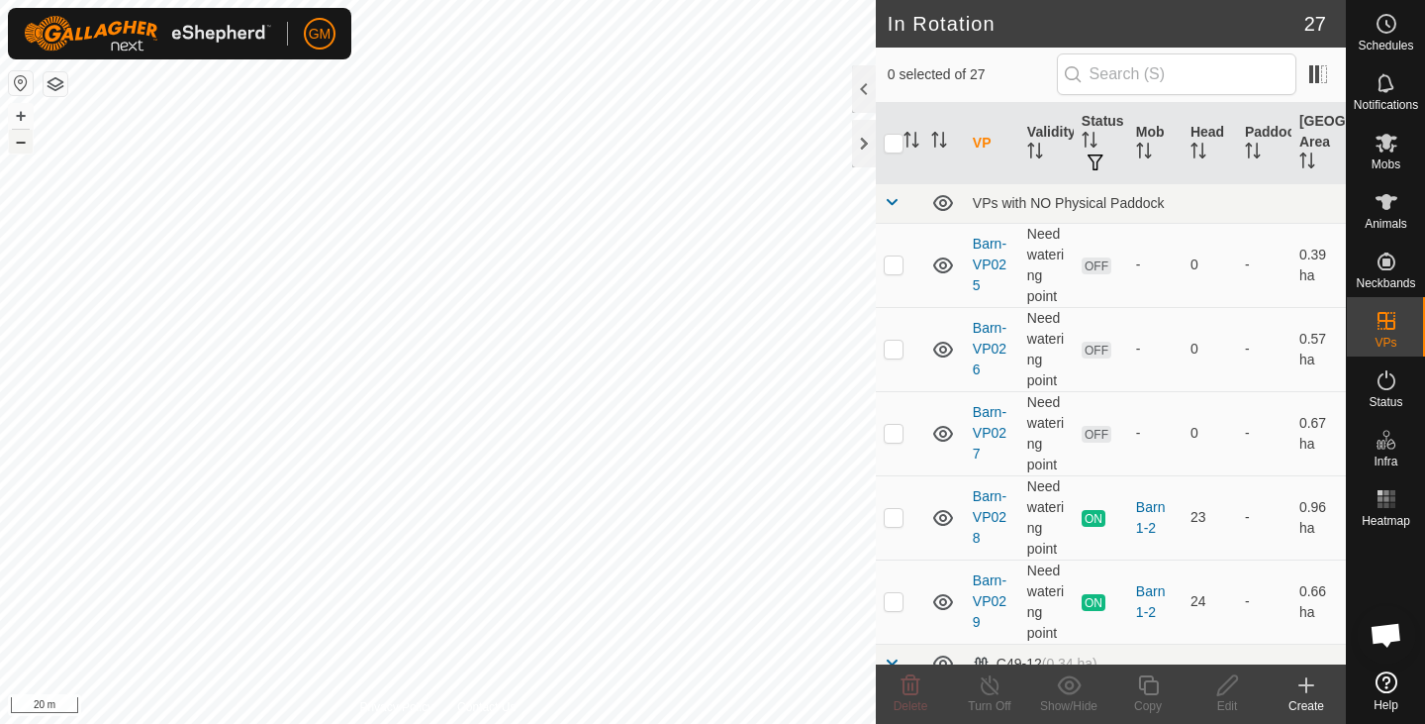
click at [21, 147] on button "–" at bounding box center [21, 142] width 24 height 24
